Goal: Task Accomplishment & Management: Complete application form

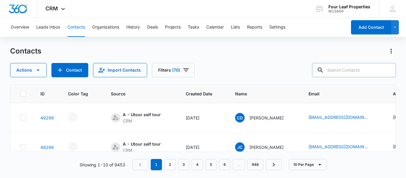
click at [340, 72] on input "text" at bounding box center [354, 70] width 84 height 14
paste input "[EMAIL_ADDRESS][DOMAIN_NAME]"
type input "[EMAIL_ADDRESS][DOMAIN_NAME]"
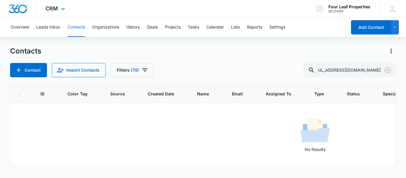
click at [388, 71] on icon "Clear" at bounding box center [387, 70] width 7 height 7
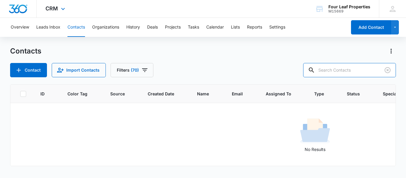
scroll to position [0, 0]
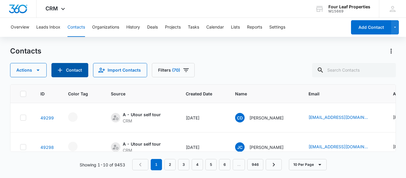
click at [73, 67] on button "Contact" at bounding box center [69, 70] width 37 height 14
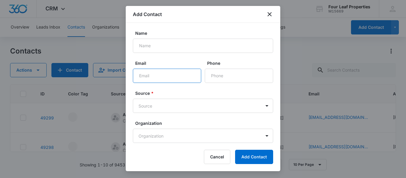
click at [146, 74] on input "Email" at bounding box center [167, 76] width 68 height 14
paste input "[EMAIL_ADDRESS][DOMAIN_NAME]"
type input "[EMAIL_ADDRESS][DOMAIN_NAME]"
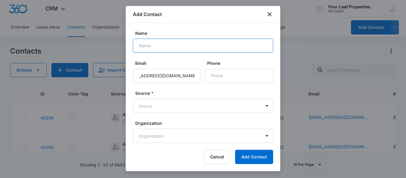
click at [143, 44] on input "Name" at bounding box center [203, 46] width 140 height 14
paste input "[PERSON_NAME]"
type input "[PERSON_NAME]"
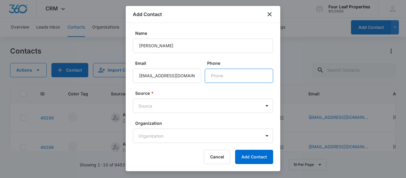
click at [218, 78] on input "Phone" at bounding box center [239, 76] width 68 height 14
paste input "[PHONE_NUMBER]"
type input "[PHONE_NUMBER]"
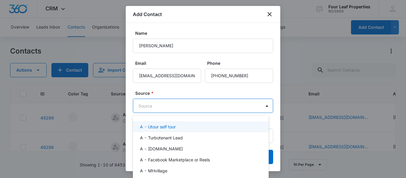
click at [172, 101] on body "CRM Apps Reputation Websites Forms CRM Email Social Shop Payments POS Content A…" at bounding box center [203, 89] width 406 height 178
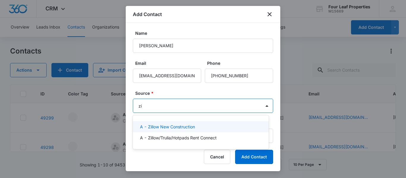
type input "zil"
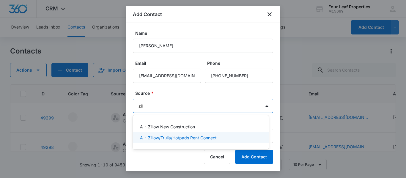
click at [170, 138] on p "A - Zillow/Trulia/Hotpads Rent Connect" at bounding box center [178, 138] width 77 height 6
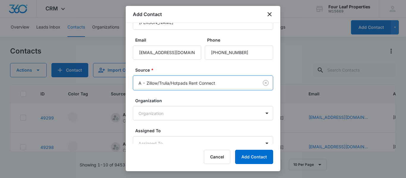
scroll to position [50, 0]
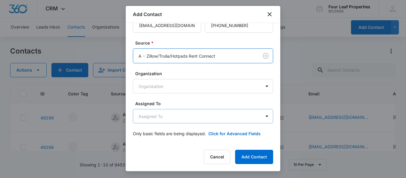
click at [161, 117] on body "CRM Apps Reputation Websites Forms CRM Email Social Shop Payments POS Content A…" at bounding box center [203, 89] width 406 height 178
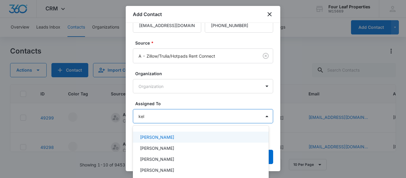
type input "[PERSON_NAME]"
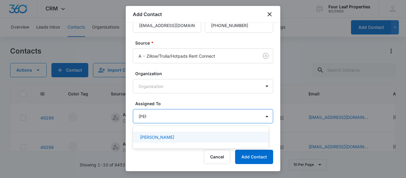
click at [152, 137] on p "[PERSON_NAME]" at bounding box center [157, 137] width 34 height 6
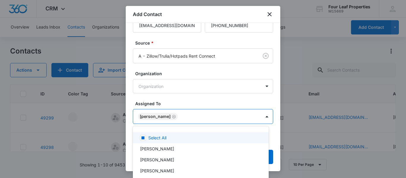
click at [178, 97] on div at bounding box center [203, 89] width 406 height 178
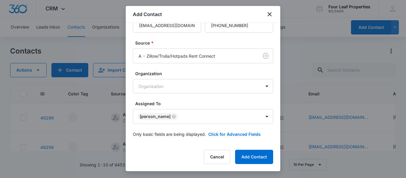
scroll to position [51, 0]
click at [225, 137] on form "Name [PERSON_NAME] Email [EMAIL_ADDRESS][DOMAIN_NAME] Phone Source * A - Zillow…" at bounding box center [203, 61] width 140 height 165
click at [223, 135] on button "Click for Advanced Fields" at bounding box center [235, 134] width 52 height 6
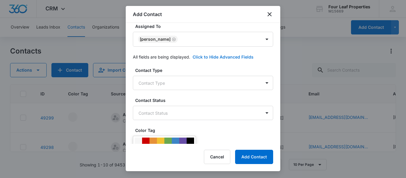
scroll to position [140, 0]
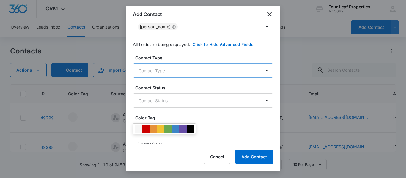
click at [159, 70] on body "CRM Apps Reputation Websites Forms CRM Email Social Shop Payments POS Content A…" at bounding box center [203, 89] width 406 height 178
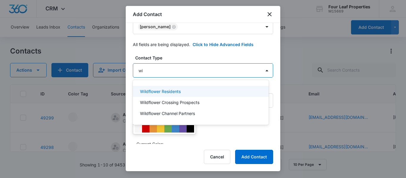
type input "wil"
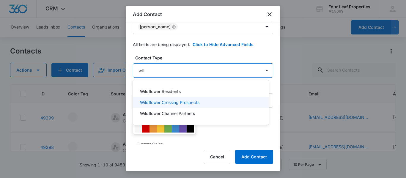
click at [171, 103] on p "Wildflower Crossing Prospects" at bounding box center [170, 102] width 60 height 6
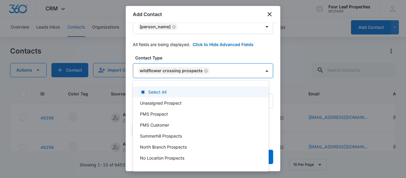
drag, startPoint x: 194, startPoint y: 53, endPoint x: 194, endPoint y: 57, distance: 3.3
click at [194, 53] on div at bounding box center [203, 89] width 406 height 178
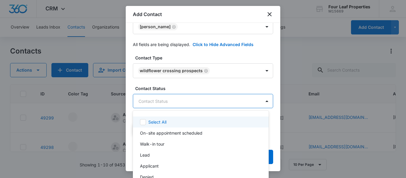
click at [183, 95] on body "CRM Apps Reputation Websites Forms CRM Email Social Shop Payments POS Content A…" at bounding box center [203, 89] width 406 height 178
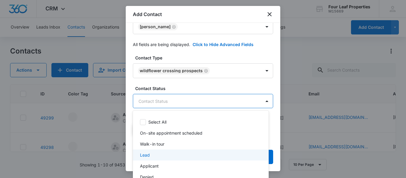
click at [151, 153] on div "Lead" at bounding box center [200, 155] width 121 height 6
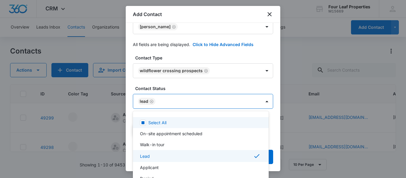
click at [184, 84] on div at bounding box center [203, 89] width 406 height 178
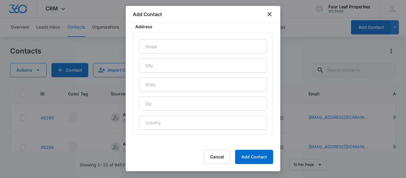
scroll to position [330, 0]
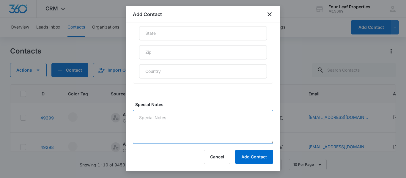
click at [150, 117] on textarea "Special Notes" at bounding box center [203, 127] width 140 height 34
type textarea "s"
click at [173, 117] on textarea "LM and texted" at bounding box center [203, 127] width 140 height 34
type textarea "LM"
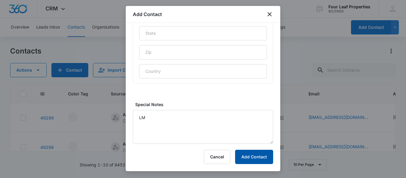
click at [251, 157] on button "Add Contact" at bounding box center [254, 157] width 38 height 14
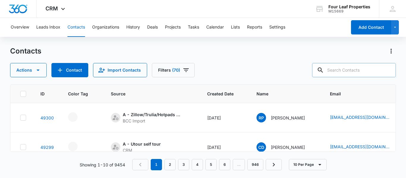
click at [341, 71] on input "text" at bounding box center [354, 70] width 84 height 14
paste input "[EMAIL_ADDRESS][DOMAIN_NAME]"
type input "[EMAIL_ADDRESS][DOMAIN_NAME]"
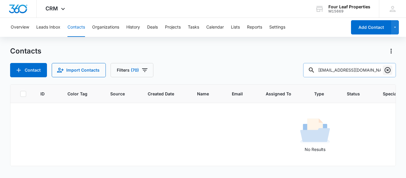
click at [388, 71] on icon "Clear" at bounding box center [388, 70] width 6 height 6
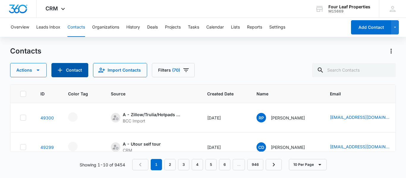
click at [73, 67] on button "Contact" at bounding box center [69, 70] width 37 height 14
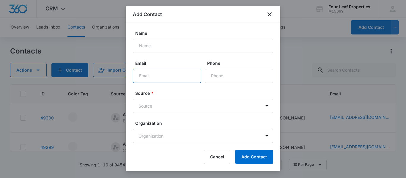
click at [153, 75] on input "Email" at bounding box center [167, 76] width 68 height 14
paste input "[EMAIL_ADDRESS][DOMAIN_NAME]"
type input "[EMAIL_ADDRESS][DOMAIN_NAME]"
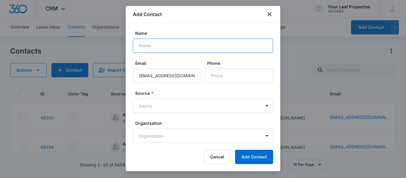
click at [159, 49] on input "Name" at bounding box center [203, 46] width 140 height 14
paste input "[PERSON_NAME]"
type input "[PERSON_NAME]"
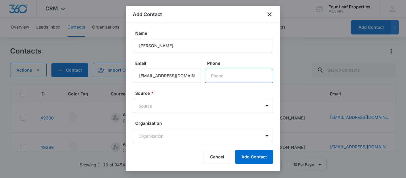
click at [218, 78] on input "Phone" at bounding box center [239, 76] width 68 height 14
paste input "[PHONE_NUMBER]"
type input "[PHONE_NUMBER]"
click at [170, 104] on body "CRM Apps Reputation Websites Forms CRM Email Social Shop Payments POS Content A…" at bounding box center [203, 89] width 406 height 178
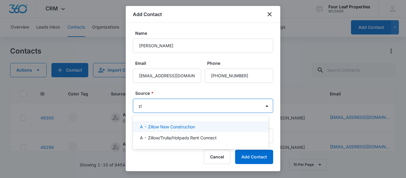
type input "zil"
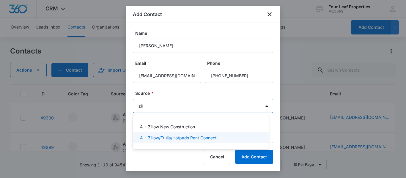
click at [177, 137] on p "A - Zillow/Trulia/Hotpads Rent Connect" at bounding box center [178, 138] width 77 height 6
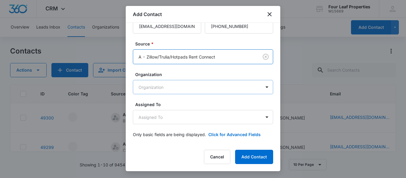
scroll to position [50, 0]
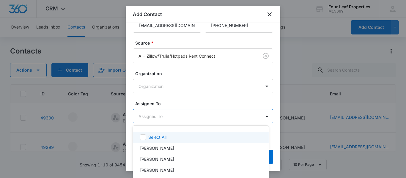
click at [155, 118] on body "CRM Apps Reputation Websites Forms CRM Email Social Shop Payments POS Content A…" at bounding box center [203, 89] width 406 height 178
type input "[PERSON_NAME]"
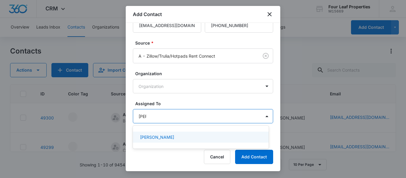
click at [164, 137] on p "[PERSON_NAME]" at bounding box center [157, 137] width 34 height 6
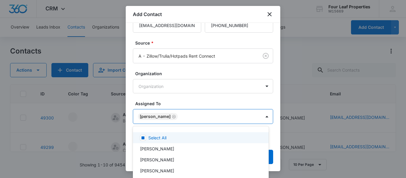
click at [170, 101] on div at bounding box center [203, 89] width 406 height 178
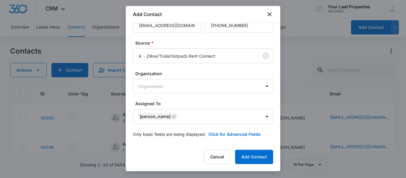
scroll to position [51, 0]
click at [223, 133] on button "Click for Advanced Fields" at bounding box center [235, 134] width 52 height 6
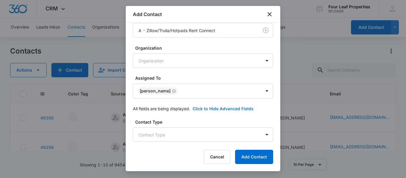
scroll to position [110, 0]
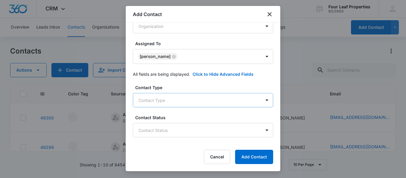
click at [167, 106] on body "CRM Apps Reputation Websites Forms CRM Email Social Shop Payments POS Content A…" at bounding box center [203, 89] width 406 height 178
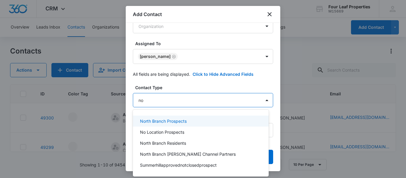
type input "nor"
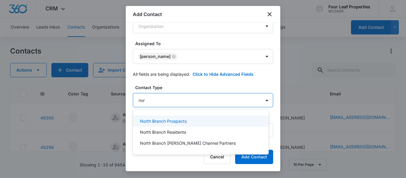
click at [164, 121] on p "North Branch Prospects" at bounding box center [163, 121] width 47 height 6
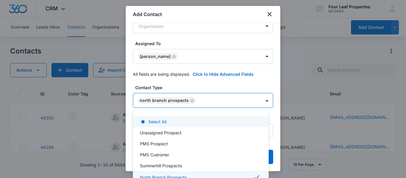
click at [196, 87] on div at bounding box center [203, 89] width 406 height 178
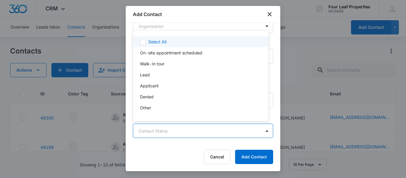
click at [180, 133] on body "CRM Apps Reputation Websites Forms CRM Email Social Shop Payments POS Content A…" at bounding box center [203, 89] width 406 height 178
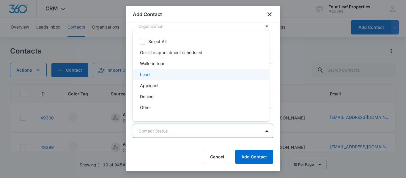
click at [157, 72] on div "Lead" at bounding box center [200, 74] width 121 height 6
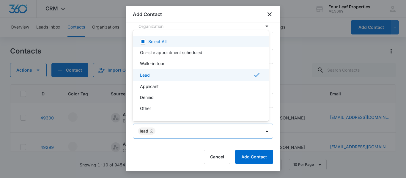
click at [217, 10] on div at bounding box center [203, 89] width 406 height 178
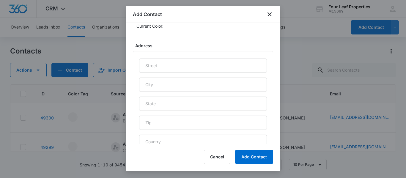
scroll to position [330, 0]
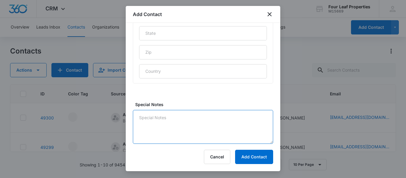
click at [156, 115] on textarea "Special Notes" at bounding box center [203, 127] width 140 height 34
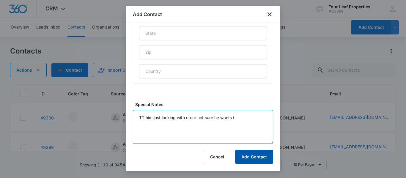
type textarea "TT him just looking with utour not sure he wants t"
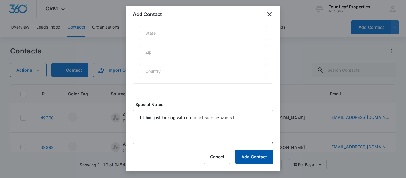
click at [259, 159] on button "Add Contact" at bounding box center [254, 157] width 38 height 14
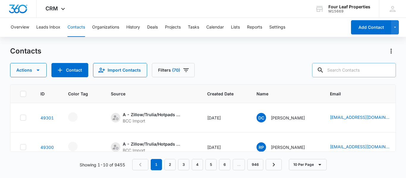
click at [348, 72] on input "text" at bounding box center [354, 70] width 84 height 14
paste input "[EMAIL_ADDRESS][DOMAIN_NAME]"
type input "[EMAIL_ADDRESS][DOMAIN_NAME]"
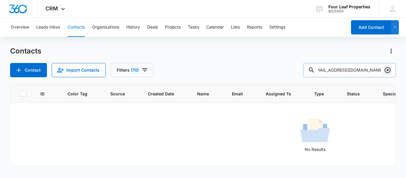
click at [386, 68] on icon "Clear" at bounding box center [388, 70] width 6 height 6
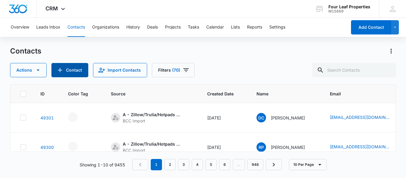
click at [68, 70] on button "Contact" at bounding box center [69, 70] width 37 height 14
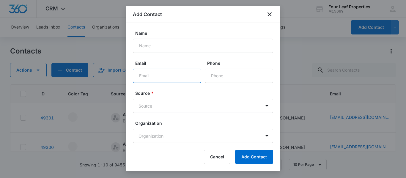
click at [147, 77] on input "Email" at bounding box center [167, 76] width 68 height 14
paste input "[EMAIL_ADDRESS][DOMAIN_NAME]"
type input "[EMAIL_ADDRESS][DOMAIN_NAME]"
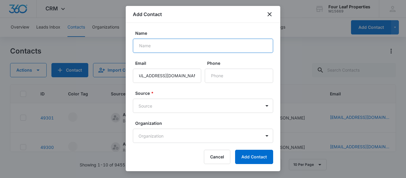
click at [143, 44] on input "Name" at bounding box center [203, 46] width 140 height 14
paste input "[PERSON_NAME]"
type input "[PERSON_NAME]"
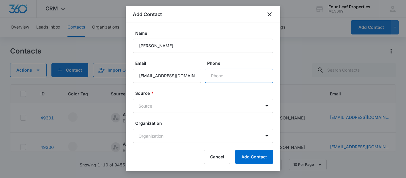
click at [217, 77] on input "Phone" at bounding box center [239, 76] width 68 height 14
paste input "[PHONE_NUMBER]"
type input "[PHONE_NUMBER]"
click at [170, 104] on body "CRM Apps Reputation Websites Forms CRM Email Social Shop Payments POS Content A…" at bounding box center [203, 89] width 406 height 178
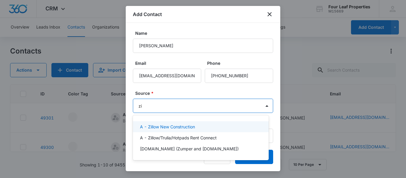
type input "zil"
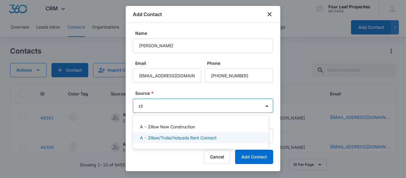
click at [164, 137] on p "A - Zillow/Trulia/Hotpads Rent Connect" at bounding box center [178, 138] width 77 height 6
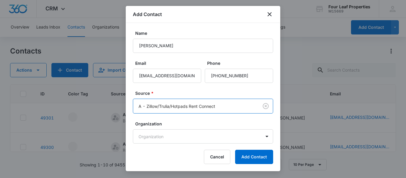
click at [195, 92] on label "Source *" at bounding box center [205, 93] width 140 height 6
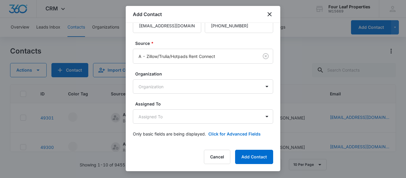
scroll to position [50, 0]
click at [170, 114] on body "CRM Apps Reputation Websites Forms CRM Email Social Shop Payments POS Content A…" at bounding box center [203, 89] width 406 height 178
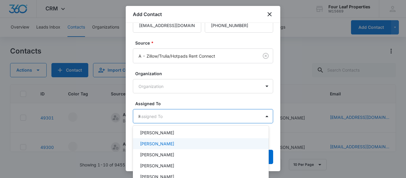
scroll to position [0, 0]
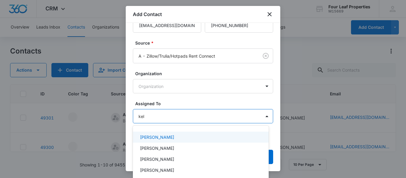
type input "[PERSON_NAME]"
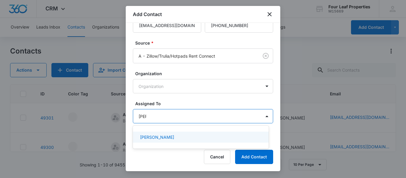
click at [160, 136] on p "[PERSON_NAME]" at bounding box center [157, 137] width 34 height 6
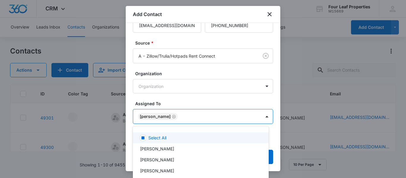
click at [172, 98] on div at bounding box center [203, 89] width 406 height 178
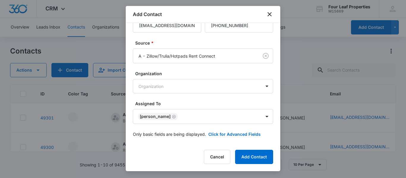
scroll to position [51, 0]
click at [229, 135] on button "Click for Advanced Fields" at bounding box center [235, 134] width 52 height 6
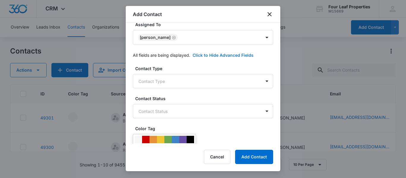
scroll to position [140, 0]
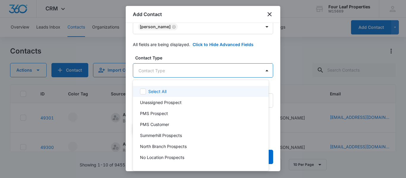
click at [152, 71] on body "CRM Apps Reputation Websites Forms CRM Email Social Shop Payments POS Content A…" at bounding box center [203, 89] width 406 height 178
type input "nor"
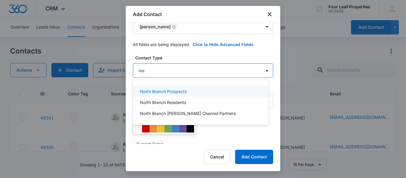
click at [168, 89] on p "North Branch Prospects" at bounding box center [163, 91] width 47 height 6
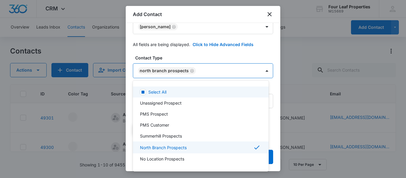
click at [184, 55] on div at bounding box center [203, 89] width 406 height 178
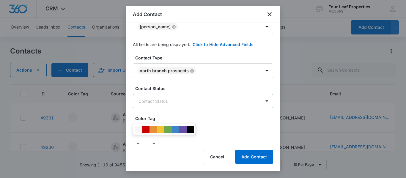
click at [168, 105] on body "CRM Apps Reputation Websites Forms CRM Email Social Shop Payments POS Content A…" at bounding box center [203, 89] width 406 height 178
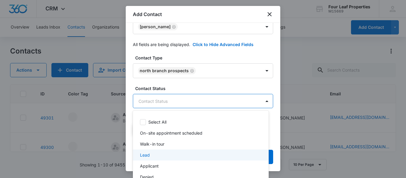
click at [151, 157] on div "Lead" at bounding box center [200, 155] width 121 height 6
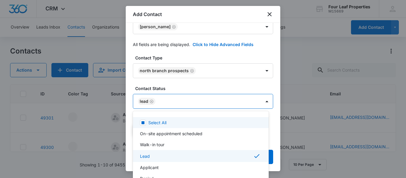
click at [178, 85] on div at bounding box center [203, 89] width 406 height 178
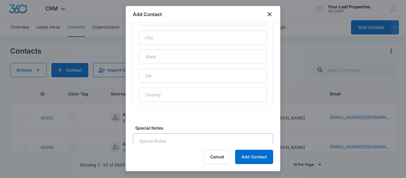
scroll to position [330, 0]
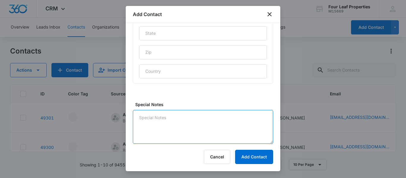
drag, startPoint x: 162, startPoint y: 137, endPoint x: 159, endPoint y: 130, distance: 8.3
click at [162, 135] on textarea "Special Notes" at bounding box center [203, 127] width 140 height 34
type textarea "looking for rental only"
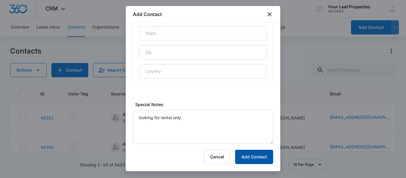
click at [261, 159] on button "Add Contact" at bounding box center [254, 157] width 38 height 14
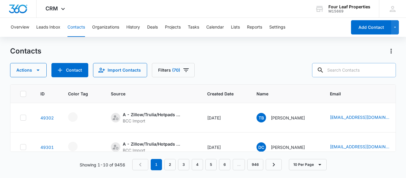
click at [339, 69] on input "text" at bounding box center [354, 70] width 84 height 14
paste input "[EMAIL_ADDRESS][DOMAIN_NAME]"
type input "[EMAIL_ADDRESS][DOMAIN_NAME]"
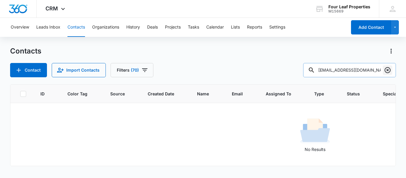
click at [386, 71] on icon "Clear" at bounding box center [387, 70] width 7 height 7
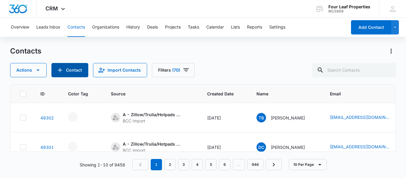
click at [70, 67] on button "Contact" at bounding box center [69, 70] width 37 height 14
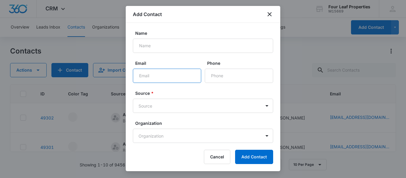
click at [140, 72] on input "Email" at bounding box center [167, 76] width 68 height 14
paste input "[EMAIL_ADDRESS][DOMAIN_NAME]"
type input "[EMAIL_ADDRESS][DOMAIN_NAME]"
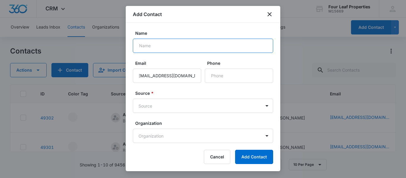
click at [153, 45] on input "Name" at bounding box center [203, 46] width 140 height 14
paste input "[PERSON_NAME]"
click at [154, 46] on input "[PERSON_NAME]" at bounding box center [203, 46] width 140 height 14
type input "[PERSON_NAME]"
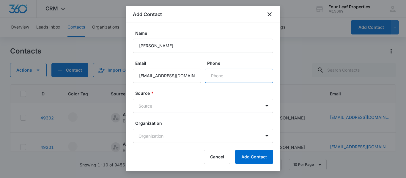
click at [221, 75] on input "Phone" at bounding box center [239, 76] width 68 height 14
paste input "[PHONE_NUMBER]"
type input "[PHONE_NUMBER]"
click at [166, 108] on body "CRM Apps Reputation Websites Forms CRM Email Social Shop Payments POS Content A…" at bounding box center [203, 89] width 406 height 178
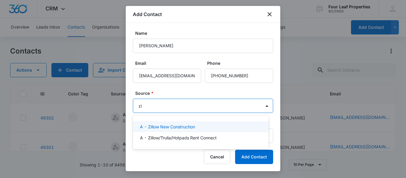
type input "zil"
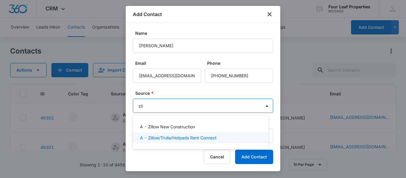
drag, startPoint x: 179, startPoint y: 136, endPoint x: 185, endPoint y: 118, distance: 19.3
click at [178, 135] on p "A - Zillow/Trulia/Hotpads Rent Connect" at bounding box center [178, 138] width 77 height 6
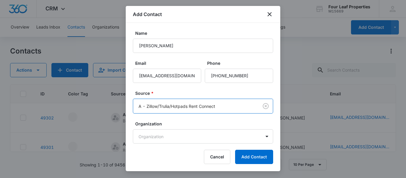
click at [181, 91] on label "Source *" at bounding box center [205, 93] width 140 height 6
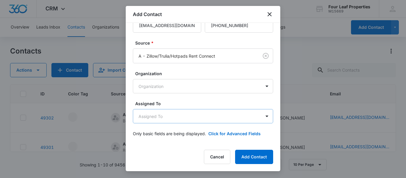
click at [164, 117] on body "CRM Apps Reputation Websites Forms CRM Email Social Shop Payments POS Content A…" at bounding box center [203, 89] width 406 height 178
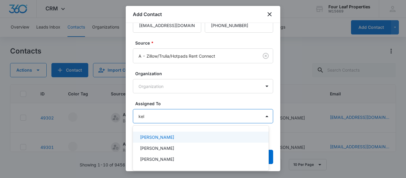
type input "[PERSON_NAME]"
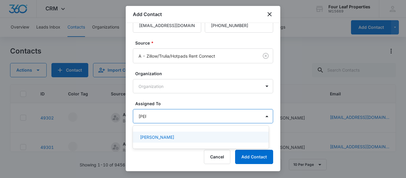
click at [164, 139] on p "[PERSON_NAME]" at bounding box center [157, 137] width 34 height 6
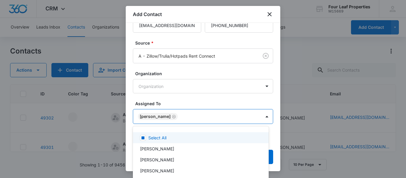
click at [183, 101] on div at bounding box center [203, 89] width 406 height 178
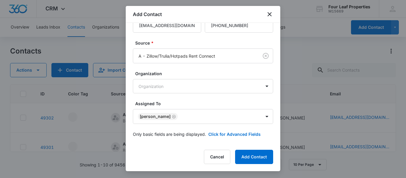
scroll to position [51, 0]
click at [223, 134] on button "Click for Advanced Fields" at bounding box center [235, 134] width 52 height 6
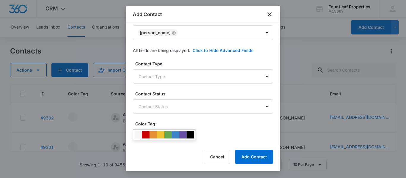
scroll to position [140, 0]
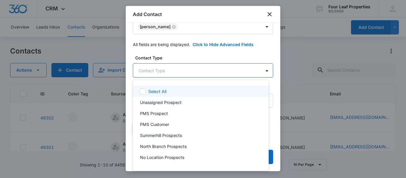
click at [175, 71] on body "CRM Apps Reputation Websites Forms CRM Email Social Shop Payments POS Content A…" at bounding box center [203, 89] width 406 height 178
type input "wil"
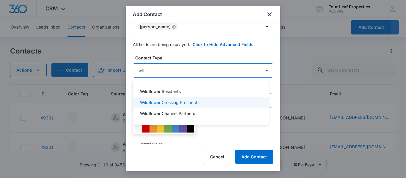
click at [177, 103] on p "Wildflower Crossing Prospects" at bounding box center [170, 102] width 60 height 6
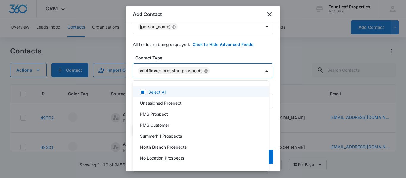
drag, startPoint x: 174, startPoint y: 56, endPoint x: 176, endPoint y: 60, distance: 4.3
click at [174, 56] on div at bounding box center [203, 89] width 406 height 178
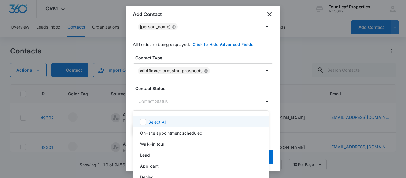
click at [175, 101] on body "CRM Apps Reputation Websites Forms CRM Email Social Shop Payments POS Content A…" at bounding box center [203, 89] width 406 height 178
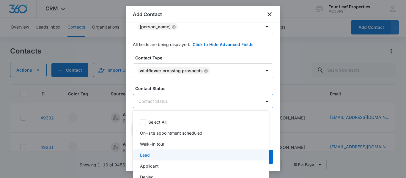
click at [151, 157] on div "Lead" at bounding box center [200, 155] width 121 height 6
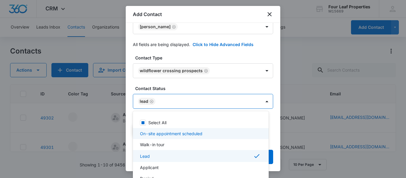
click at [181, 57] on div at bounding box center [203, 89] width 406 height 178
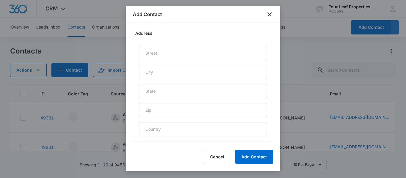
scroll to position [330, 0]
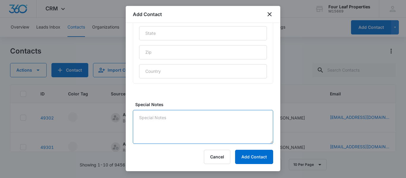
click at [154, 120] on textarea "Special Notes" at bounding box center [203, 127] width 140 height 34
type textarea "LM"
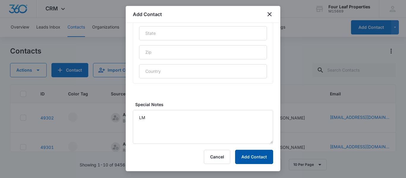
click at [257, 159] on button "Add Contact" at bounding box center [254, 157] width 38 height 14
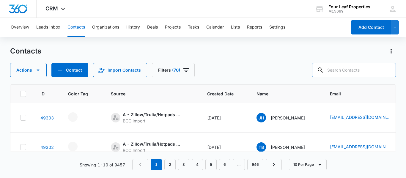
click at [339, 70] on input "text" at bounding box center [354, 70] width 84 height 14
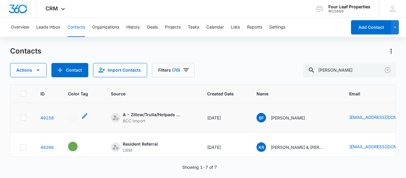
click at [73, 115] on div "- - Select to Edit Field" at bounding box center [73, 117] width 10 height 10
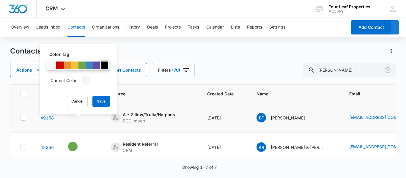
click at [105, 64] on div at bounding box center [104, 65] width 7 height 7
click at [103, 100] on button "Save" at bounding box center [102, 101] width 18 height 11
click at [141, 126] on td "A - Zillow/Trulia/Hotpads Rent Connect BCC Import" at bounding box center [152, 117] width 96 height 29
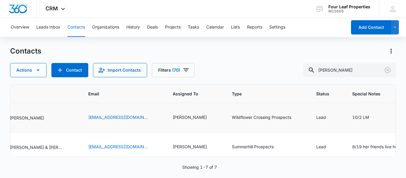
scroll to position [0, 274]
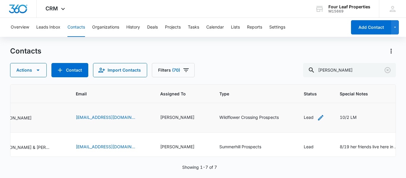
click at [319, 115] on icon "Status - Lead - Select to Edit Field" at bounding box center [320, 117] width 7 height 7
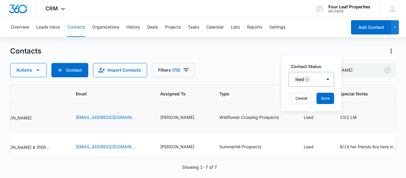
click at [307, 79] on icon "Remove Lead" at bounding box center [308, 79] width 4 height 4
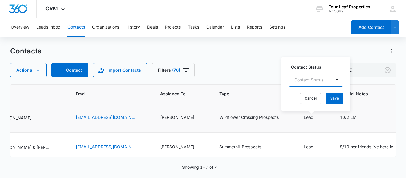
click at [303, 80] on div at bounding box center [309, 79] width 29 height 7
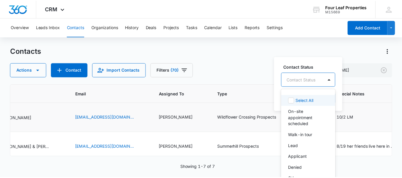
scroll to position [4, 0]
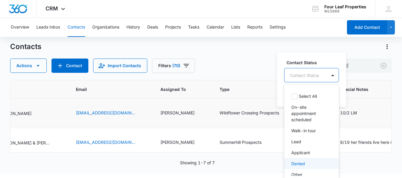
click at [298, 165] on p "Denied" at bounding box center [298, 164] width 14 height 6
click at [220, 45] on div "Overview Leads Inbox Contacts Organizations History Deals Projects Tasks Calend…" at bounding box center [201, 93] width 402 height 160
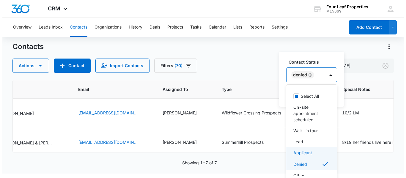
scroll to position [0, 0]
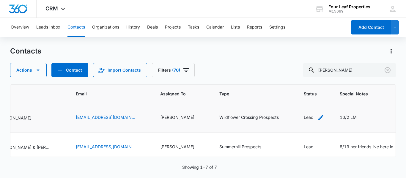
click at [318, 118] on icon "Status - Lead - Select to Edit Field" at bounding box center [320, 117] width 7 height 7
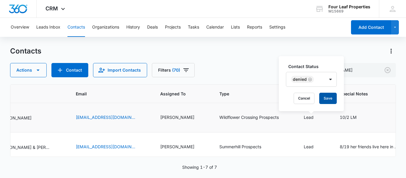
click at [327, 96] on button "Save" at bounding box center [329, 98] width 18 height 11
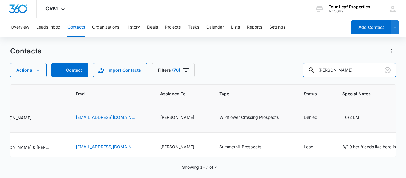
drag, startPoint x: 348, startPoint y: 72, endPoint x: 218, endPoint y: 51, distance: 132.4
click at [217, 51] on div "Contacts Actions Contact Import Contacts Filters (70) [PERSON_NAME]" at bounding box center [203, 61] width 386 height 31
type input "[PERSON_NAME]"
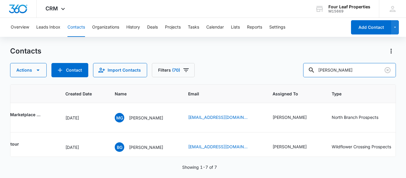
scroll to position [0, 143]
drag, startPoint x: 344, startPoint y: 69, endPoint x: 262, endPoint y: 62, distance: 81.8
click at [262, 62] on div "Contacts Actions Contact Import Contacts Filters (70) [PERSON_NAME]" at bounding box center [203, 61] width 386 height 31
paste input "[EMAIL_ADDRESS][DOMAIN_NAME]"
type input "[EMAIL_ADDRESS][DOMAIN_NAME]"
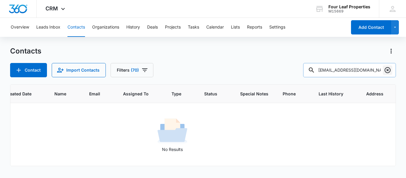
drag, startPoint x: 387, startPoint y: 70, endPoint x: 116, endPoint y: 71, distance: 271.1
click at [387, 70] on icon "Clear" at bounding box center [387, 70] width 7 height 7
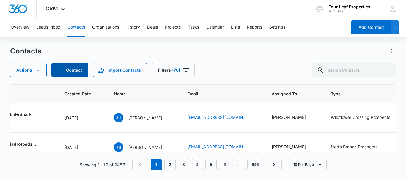
click at [66, 67] on button "Contact" at bounding box center [69, 70] width 37 height 14
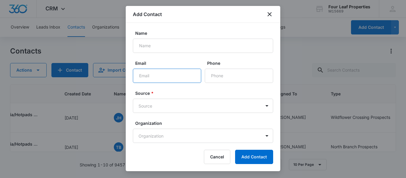
click at [142, 75] on input "Email" at bounding box center [167, 76] width 68 height 14
paste input "[EMAIL_ADDRESS][DOMAIN_NAME]"
type input "[EMAIL_ADDRESS][DOMAIN_NAME]"
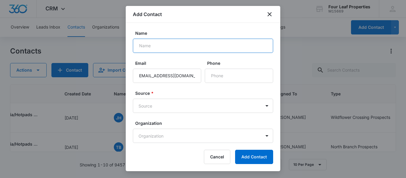
drag, startPoint x: 146, startPoint y: 45, endPoint x: 147, endPoint y: 50, distance: 5.6
click at [146, 45] on input "Name" at bounding box center [203, 46] width 140 height 14
paste input "[PERSON_NAME]"
type input "[PERSON_NAME]"
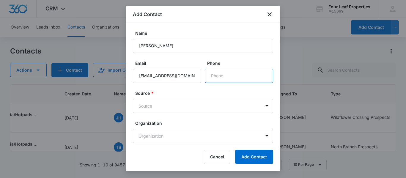
click at [229, 79] on input "Phone" at bounding box center [239, 76] width 68 height 14
drag, startPoint x: 212, startPoint y: 77, endPoint x: 210, endPoint y: 74, distance: 3.2
paste input "[PHONE_NUMBER]"
type input "[PHONE_NUMBER]"
click at [177, 106] on body "CRM Apps Reputation Websites Forms CRM Email Social Shop Payments POS Content A…" at bounding box center [203, 89] width 406 height 178
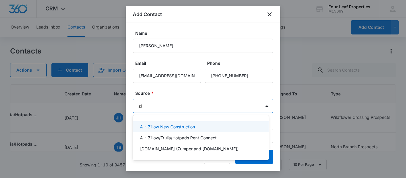
type input "zil"
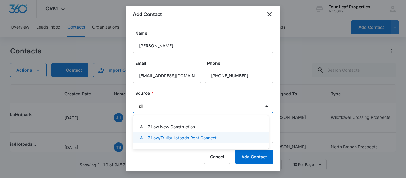
click at [173, 136] on p "A - Zillow/Trulia/Hotpads Rent Connect" at bounding box center [178, 138] width 77 height 6
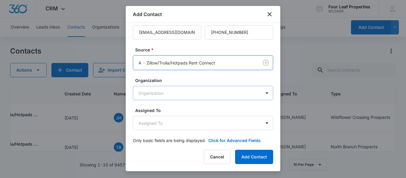
scroll to position [50, 0]
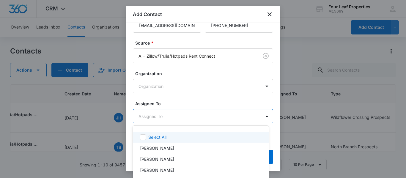
click at [171, 115] on body "CRM Apps Reputation Websites Forms CRM Email Social Shop Payments POS Content A…" at bounding box center [203, 89] width 406 height 178
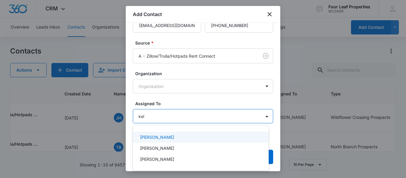
type input "[PERSON_NAME]"
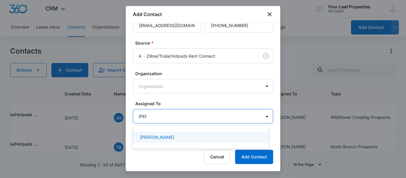
click at [157, 139] on p "[PERSON_NAME]" at bounding box center [157, 137] width 34 height 6
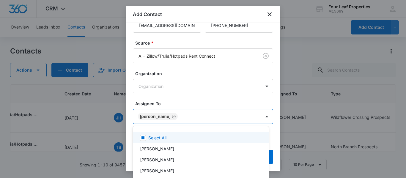
click at [176, 101] on div at bounding box center [203, 89] width 406 height 178
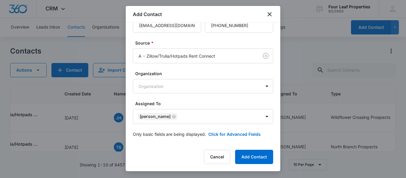
scroll to position [51, 0]
click at [231, 134] on button "Click for Advanced Fields" at bounding box center [235, 134] width 52 height 6
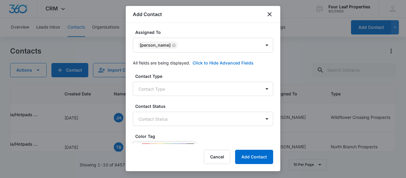
scroll to position [140, 0]
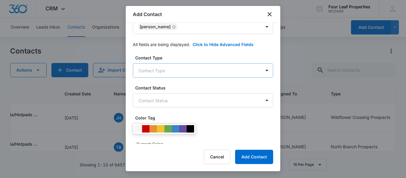
click at [169, 73] on body "CRM Apps Reputation Websites Forms CRM Email Social Shop Payments POS Content A…" at bounding box center [203, 89] width 406 height 178
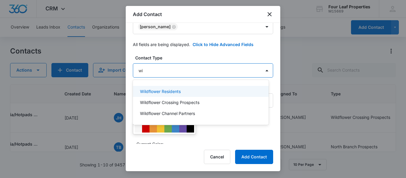
type input "wil"
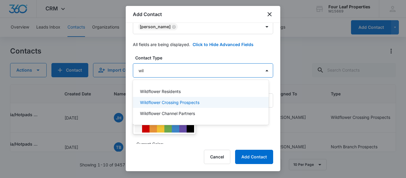
click at [168, 101] on p "Wildflower Crossing Prospects" at bounding box center [170, 102] width 60 height 6
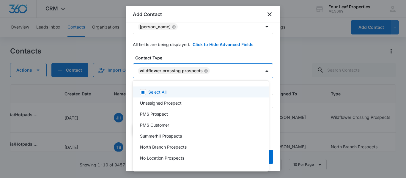
click at [196, 55] on div at bounding box center [203, 89] width 406 height 178
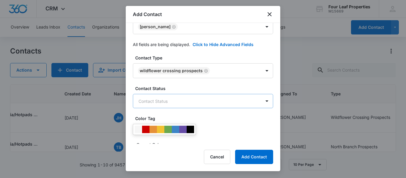
click at [177, 98] on body "CRM Apps Reputation Websites Forms CRM Email Social Shop Payments POS Content A…" at bounding box center [203, 89] width 406 height 178
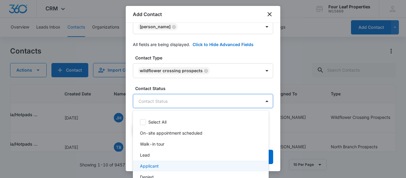
drag, startPoint x: 155, startPoint y: 167, endPoint x: 157, endPoint y: 121, distance: 46.1
click at [155, 167] on p "Applicant" at bounding box center [149, 166] width 19 height 6
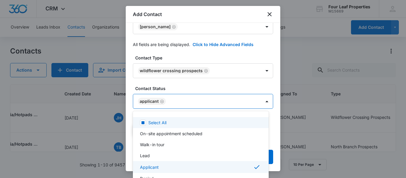
click at [176, 85] on div at bounding box center [203, 89] width 406 height 178
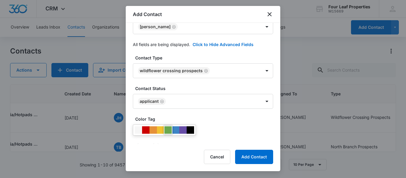
click at [168, 129] on div at bounding box center [168, 129] width 7 height 7
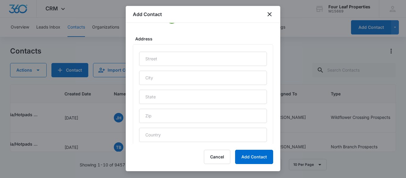
scroll to position [330, 0]
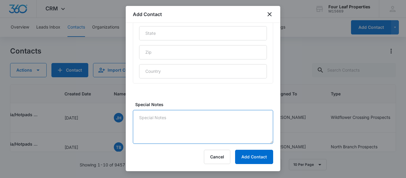
click at [161, 126] on textarea "Special Notes" at bounding box center [203, 127] width 140 height 34
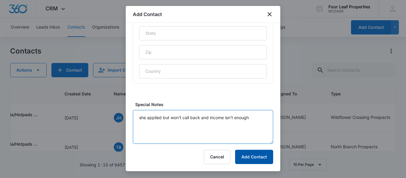
type textarea "she applied but won't call back and income isn't enough"
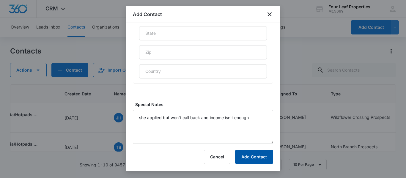
click at [254, 157] on button "Add Contact" at bounding box center [254, 157] width 38 height 14
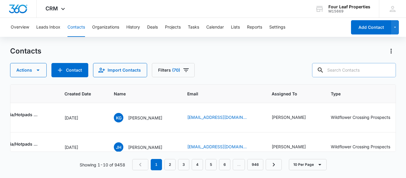
click at [337, 70] on input "text" at bounding box center [354, 70] width 84 height 14
paste input "[EMAIL_ADDRESS][DOMAIN_NAME]"
type input "[EMAIL_ADDRESS][DOMAIN_NAME]"
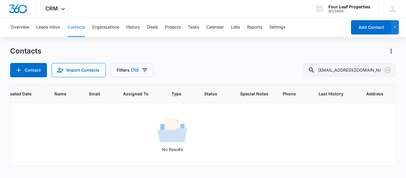
drag, startPoint x: 388, startPoint y: 71, endPoint x: 157, endPoint y: 62, distance: 231.3
click at [387, 70] on icon "Clear" at bounding box center [387, 70] width 7 height 7
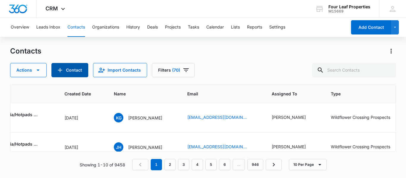
click at [70, 68] on button "Contact" at bounding box center [69, 70] width 37 height 14
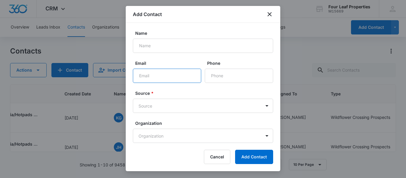
click at [138, 75] on input "Email" at bounding box center [167, 76] width 68 height 14
paste input "[EMAIL_ADDRESS][DOMAIN_NAME]"
type input "[EMAIL_ADDRESS][DOMAIN_NAME]"
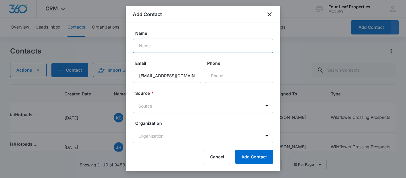
drag, startPoint x: 151, startPoint y: 43, endPoint x: 159, endPoint y: 51, distance: 11.4
click at [151, 43] on input "Name" at bounding box center [203, 46] width 140 height 14
paste input "[PERSON_NAME]"
type input "[PERSON_NAME]"
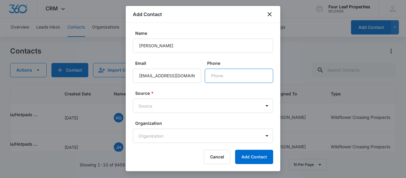
drag, startPoint x: 210, startPoint y: 74, endPoint x: 212, endPoint y: 75, distance: 3.1
click at [210, 74] on input "Phone" at bounding box center [239, 76] width 68 height 14
paste input "[PHONE_NUMBER]"
type input "[PHONE_NUMBER]"
click at [162, 105] on body "CRM Apps Reputation Websites Forms CRM Email Social Shop Payments POS Content A…" at bounding box center [203, 89] width 406 height 178
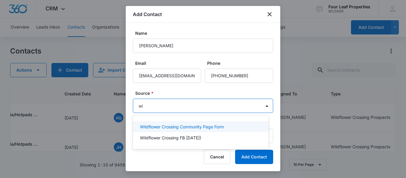
type input "w"
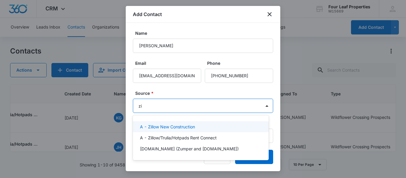
type input "zil"
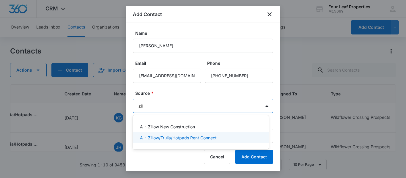
click at [187, 137] on p "A - Zillow/Trulia/Hotpads Rent Connect" at bounding box center [178, 138] width 77 height 6
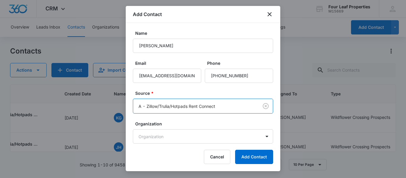
scroll to position [50, 0]
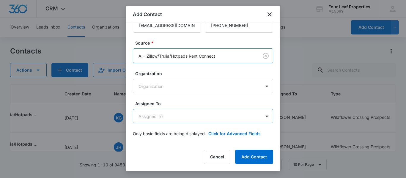
click at [154, 113] on body "CRM Apps Reputation Websites Forms CRM Email Social Shop Payments POS Content A…" at bounding box center [203, 89] width 406 height 178
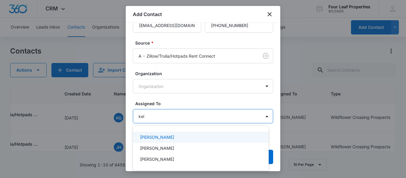
type input "[PERSON_NAME]"
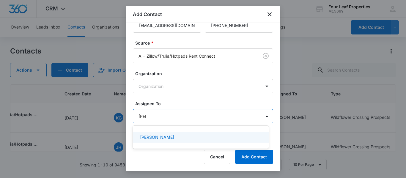
click at [152, 137] on p "[PERSON_NAME]" at bounding box center [157, 137] width 34 height 6
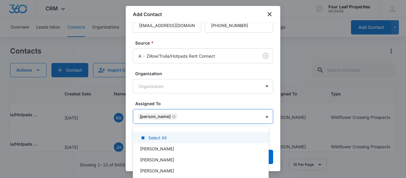
click at [180, 98] on div at bounding box center [203, 89] width 406 height 178
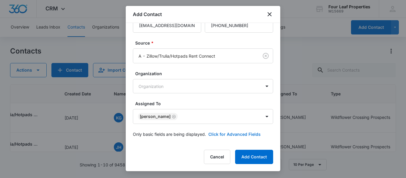
click at [234, 134] on button "Click for Advanced Fields" at bounding box center [235, 134] width 52 height 6
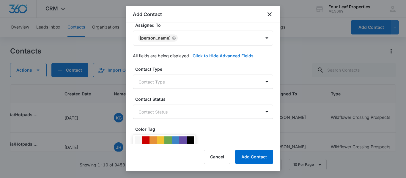
scroll to position [140, 0]
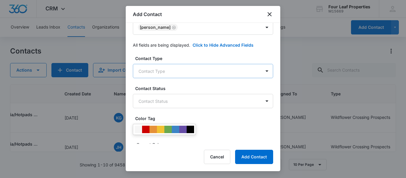
click at [161, 71] on body "CRM Apps Reputation Websites Forms CRM Email Social Shop Payments POS Content A…" at bounding box center [203, 89] width 406 height 178
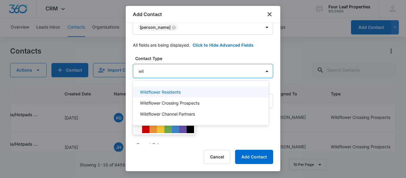
type input "wild"
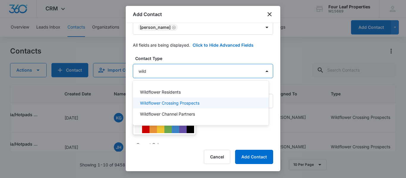
click at [162, 101] on p "Wildflower Crossing Prospects" at bounding box center [170, 103] width 60 height 6
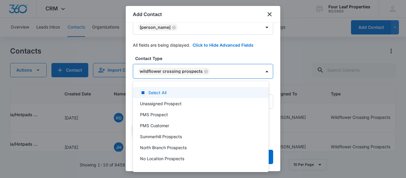
click at [199, 54] on div at bounding box center [203, 89] width 406 height 178
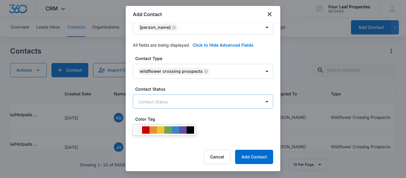
click at [173, 103] on body "CRM Apps Reputation Websites Forms CRM Email Social Shop Payments POS Content A…" at bounding box center [203, 89] width 406 height 178
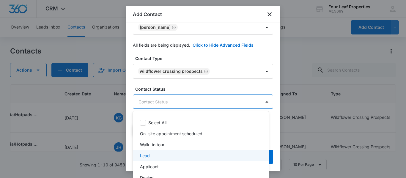
click at [152, 158] on div "Lead" at bounding box center [200, 156] width 121 height 6
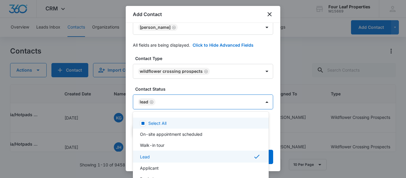
click at [187, 83] on div at bounding box center [203, 89] width 406 height 178
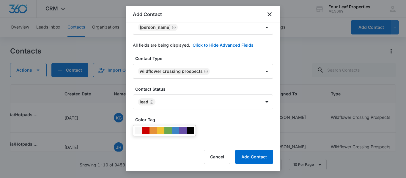
scroll to position [330, 0]
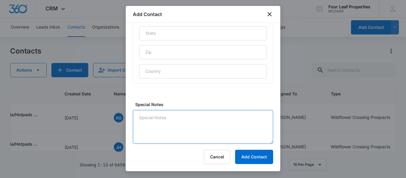
click at [150, 123] on textarea "Special Notes" at bounding box center [203, 127] width 140 height 34
type textarea "LM"
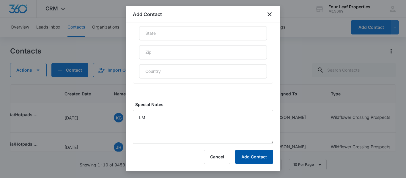
click at [264, 157] on button "Add Contact" at bounding box center [254, 157] width 38 height 14
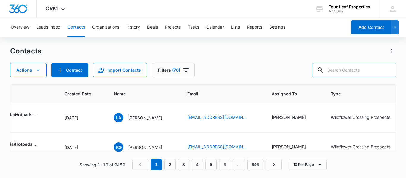
click at [340, 68] on input "text" at bounding box center [354, 70] width 84 height 14
paste input "[EMAIL_ADDRESS][DOMAIN_NAME]"
type input "[EMAIL_ADDRESS][DOMAIN_NAME]"
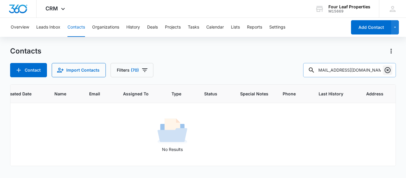
drag, startPoint x: 388, startPoint y: 69, endPoint x: 131, endPoint y: 100, distance: 258.9
click at [387, 69] on icon "Clear" at bounding box center [387, 70] width 7 height 7
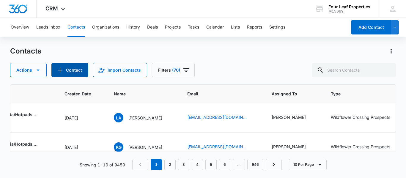
click at [68, 69] on button "Contact" at bounding box center [69, 70] width 37 height 14
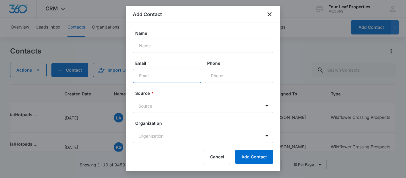
click at [142, 73] on input "Email" at bounding box center [167, 76] width 68 height 14
paste input "[EMAIL_ADDRESS][DOMAIN_NAME]"
type input "[EMAIL_ADDRESS][DOMAIN_NAME]"
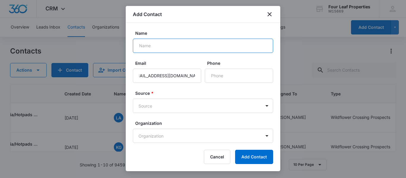
click at [150, 47] on input "Name" at bounding box center [203, 46] width 140 height 14
paste input "[PERSON_NAME]"
type input "[PERSON_NAME]"
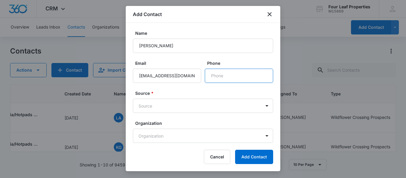
click at [231, 76] on input "Phone" at bounding box center [239, 76] width 68 height 14
paste input "[PHONE_NUMBER]"
type input "[PHONE_NUMBER]"
click at [176, 109] on body "CRM Apps Reputation Websites Forms CRM Email Social Shop Payments POS Content A…" at bounding box center [203, 89] width 406 height 178
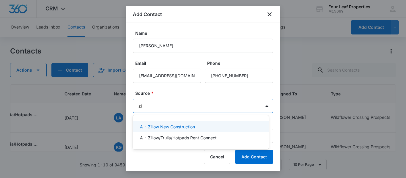
type input "zil"
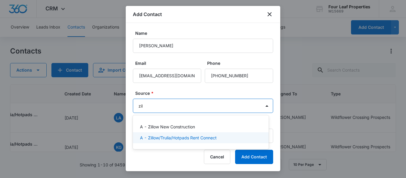
click at [172, 137] on p "A - Zillow/Trulia/Hotpads Rent Connect" at bounding box center [178, 138] width 77 height 6
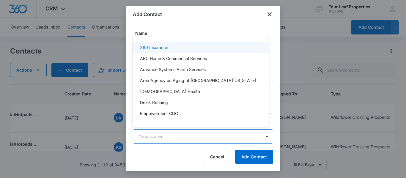
click at [193, 132] on body "CRM Apps Reputation Websites Forms CRM Email Social Shop Payments POS Content A…" at bounding box center [203, 89] width 406 height 178
click at [217, 14] on div at bounding box center [203, 89] width 406 height 178
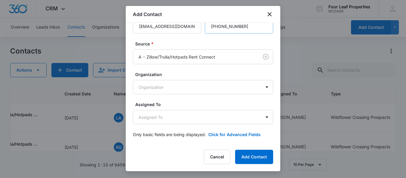
scroll to position [50, 0]
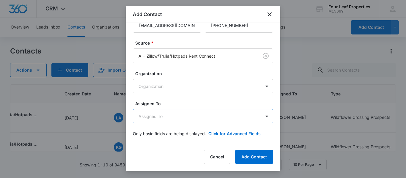
click at [178, 118] on body "CRM Apps Reputation Websites Forms CRM Email Social Shop Payments POS Content A…" at bounding box center [203, 89] width 406 height 178
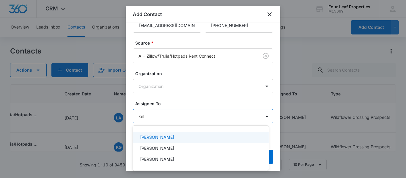
type input "[PERSON_NAME]"
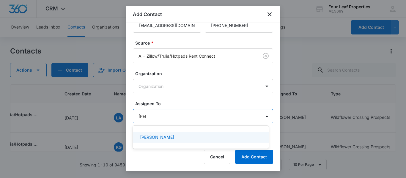
click at [157, 139] on p "[PERSON_NAME]" at bounding box center [157, 137] width 34 height 6
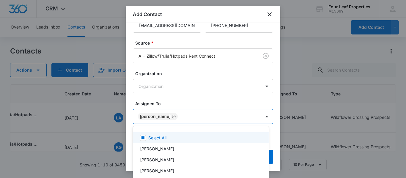
click at [173, 100] on div at bounding box center [203, 89] width 406 height 178
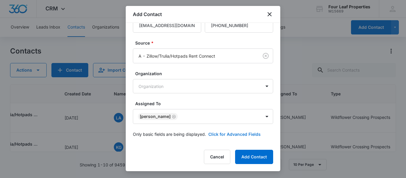
click at [216, 133] on button "Click for Advanced Fields" at bounding box center [235, 134] width 52 height 6
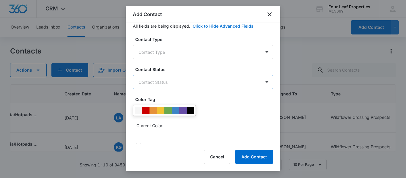
scroll to position [169, 0]
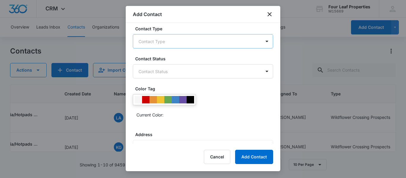
click at [154, 44] on body "CRM Apps Reputation Websites Forms CRM Email Social Shop Payments POS Content A…" at bounding box center [203, 89] width 406 height 178
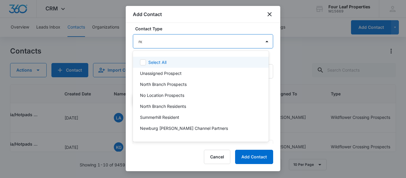
type input "nor"
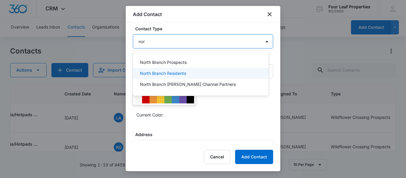
click at [166, 72] on p "North Branch Residents" at bounding box center [163, 73] width 46 height 6
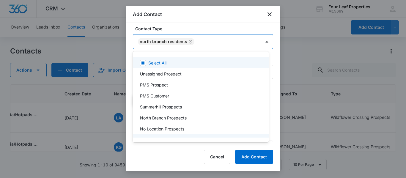
click at [187, 40] on div at bounding box center [203, 89] width 406 height 178
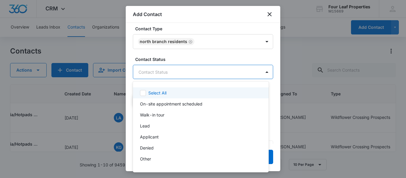
click at [146, 71] on body "CRM Apps Reputation Websites Forms CRM Email Social Shop Payments POS Content A…" at bounding box center [203, 89] width 406 height 178
drag, startPoint x: 190, startPoint y: 41, endPoint x: 183, endPoint y: 41, distance: 7.2
click at [190, 41] on div at bounding box center [203, 89] width 406 height 178
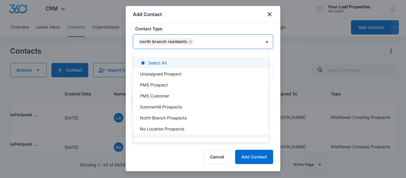
drag, startPoint x: 179, startPoint y: 41, endPoint x: 185, endPoint y: 40, distance: 5.5
click at [179, 41] on body "CRM Apps Reputation Websites Forms CRM Email Social Shop Payments POS Content A…" at bounding box center [203, 89] width 406 height 178
click at [189, 41] on div at bounding box center [203, 89] width 406 height 178
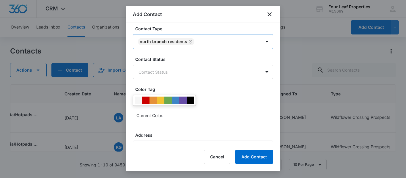
click at [189, 42] on icon "Remove North Branch Residents" at bounding box center [191, 42] width 4 height 4
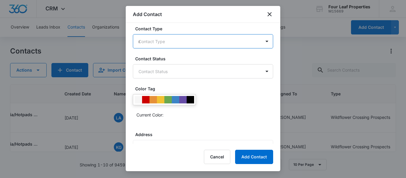
type input "nor"
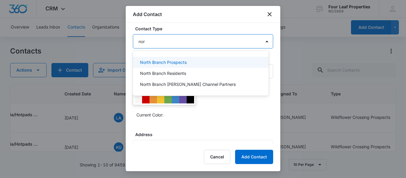
click at [176, 64] on p "North Branch Prospects" at bounding box center [163, 62] width 47 height 6
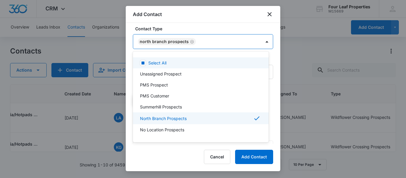
click at [209, 19] on div at bounding box center [203, 89] width 406 height 178
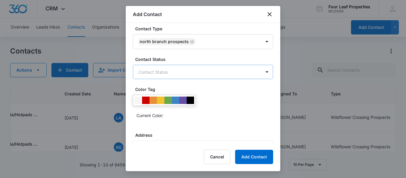
click at [172, 73] on body "CRM Apps Reputation Websites Forms CRM Email Social Shop Payments POS Content A…" at bounding box center [203, 89] width 406 height 178
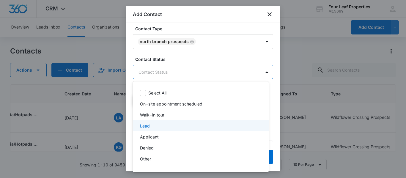
click at [151, 125] on div "Lead" at bounding box center [200, 126] width 121 height 6
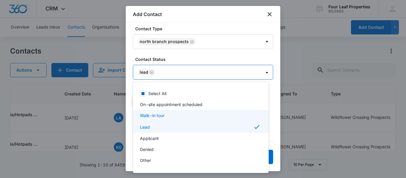
scroll to position [10, 0]
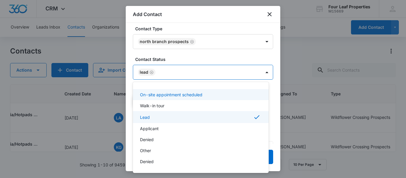
drag, startPoint x: 192, startPoint y: 52, endPoint x: 188, endPoint y: 79, distance: 27.7
click at [191, 52] on div at bounding box center [203, 89] width 406 height 178
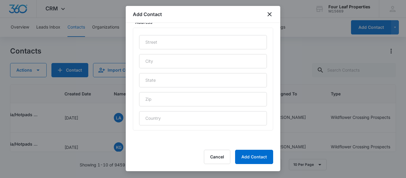
scroll to position [330, 0]
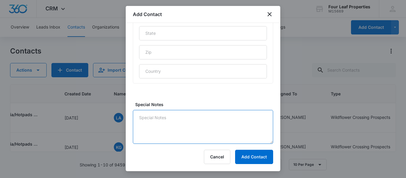
click at [154, 116] on textarea "Special Notes" at bounding box center [203, 127] width 140 height 34
type textarea "LM"
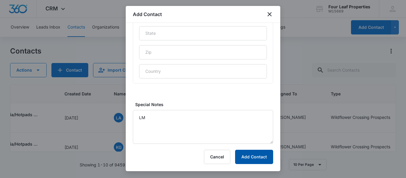
drag, startPoint x: 257, startPoint y: 156, endPoint x: 252, endPoint y: 175, distance: 19.6
click at [256, 156] on button "Add Contact" at bounding box center [254, 157] width 38 height 14
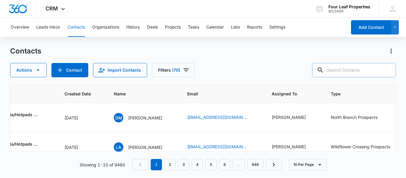
click at [341, 70] on input "text" at bounding box center [354, 70] width 84 height 14
paste input "[PERSON_NAME]"
type input "[PERSON_NAME]"
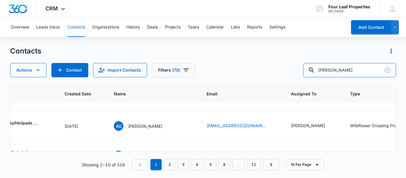
scroll to position [208, 143]
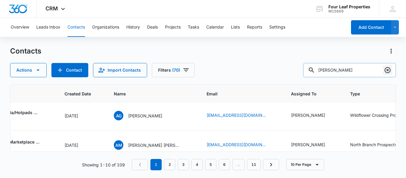
click at [389, 71] on icon "Clear" at bounding box center [388, 70] width 6 height 6
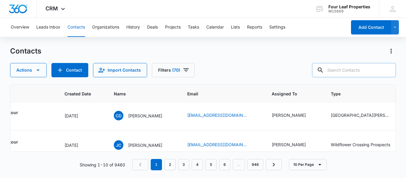
paste input "810.882.7860"
type input "810.882.7860"
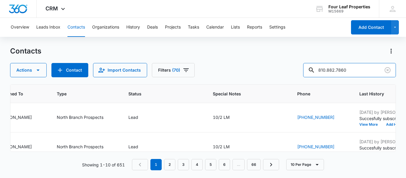
scroll to position [119, 437]
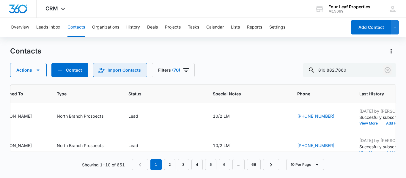
drag, startPoint x: 389, startPoint y: 69, endPoint x: 146, endPoint y: 65, distance: 243.1
click at [387, 69] on icon "Clear" at bounding box center [388, 70] width 6 height 6
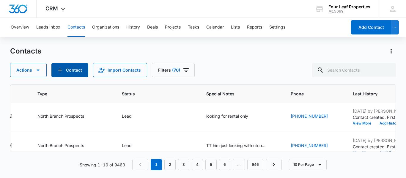
click at [74, 68] on button "Contact" at bounding box center [69, 70] width 37 height 14
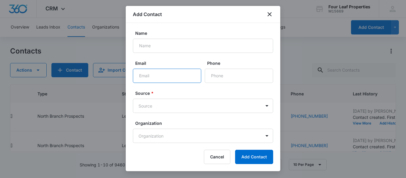
click at [146, 76] on input "Email" at bounding box center [167, 76] width 68 height 14
paste input "[EMAIL_ADDRESS][DOMAIN_NAME]"
type input "[EMAIL_ADDRESS][DOMAIN_NAME]"
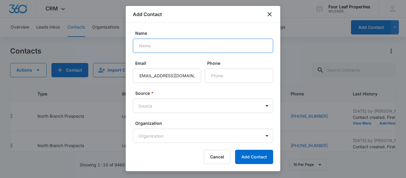
drag, startPoint x: 149, startPoint y: 45, endPoint x: 160, endPoint y: 54, distance: 14.0
click at [149, 45] on input "Name" at bounding box center [203, 46] width 140 height 14
paste input "[PERSON_NAME]"
type input "[PERSON_NAME]"
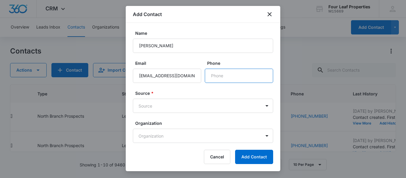
click at [222, 76] on input "Phone" at bounding box center [239, 76] width 68 height 14
paste input "[PHONE_NUMBER]"
type input "[PHONE_NUMBER]"
click at [154, 104] on body "CRM Apps Reputation Websites Forms CRM Email Social Shop Payments POS Content A…" at bounding box center [203, 89] width 406 height 178
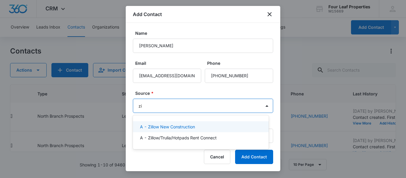
type input "zil"
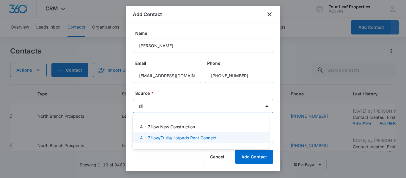
click at [192, 138] on p "A - Zillow/Trulia/Hotpads Rent Connect" at bounding box center [178, 138] width 77 height 6
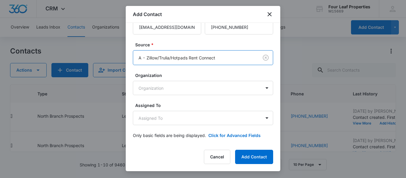
scroll to position [50, 0]
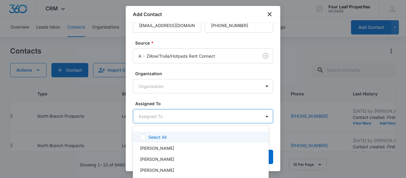
click at [161, 118] on body "CRM Apps Reputation Websites Forms CRM Email Social Shop Payments POS Content A…" at bounding box center [203, 89] width 406 height 178
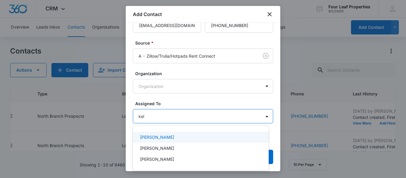
type input "[PERSON_NAME]"
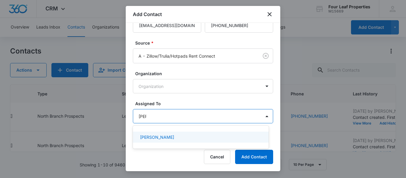
click at [163, 137] on p "[PERSON_NAME]" at bounding box center [157, 137] width 34 height 6
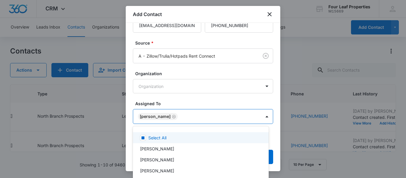
click at [187, 97] on div at bounding box center [203, 89] width 406 height 178
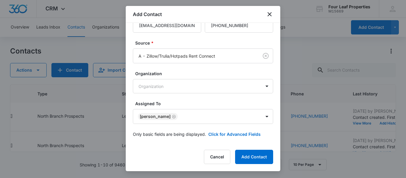
scroll to position [51, 0]
click at [225, 133] on button "Click for Advanced Fields" at bounding box center [235, 134] width 52 height 6
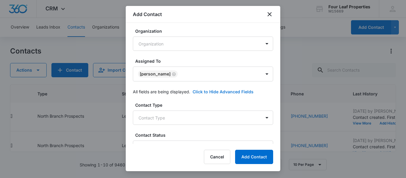
scroll to position [110, 0]
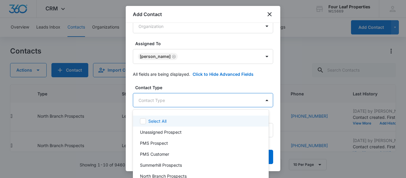
click at [166, 101] on body "CRM Apps Reputation Websites Forms CRM Email Social Shop Payments POS Content A…" at bounding box center [203, 89] width 406 height 178
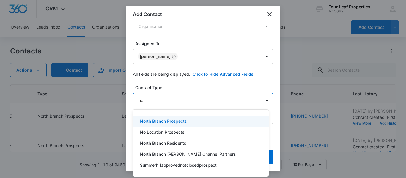
type input "nor"
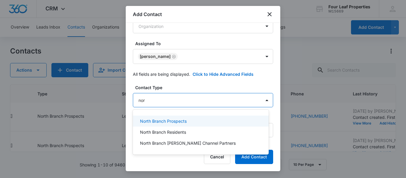
click at [169, 123] on p "North Branch Prospects" at bounding box center [163, 121] width 47 height 6
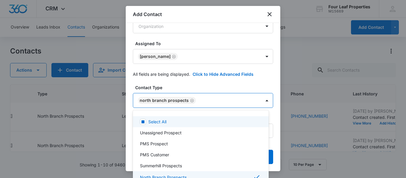
click at [188, 83] on div at bounding box center [203, 89] width 406 height 178
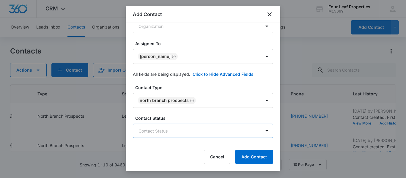
click at [171, 134] on body "CRM Apps Reputation Websites Forms CRM Email Social Shop Payments POS Content A…" at bounding box center [203, 89] width 406 height 178
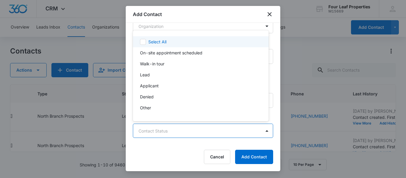
scroll to position [9, 0]
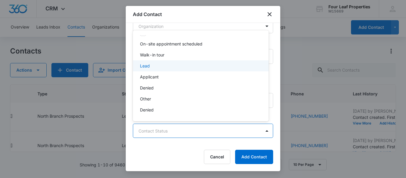
click at [146, 66] on p "Lead" at bounding box center [145, 66] width 10 height 6
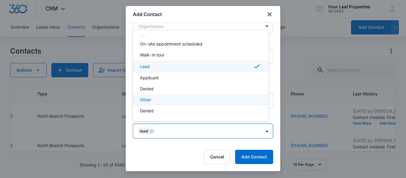
scroll to position [10, 0]
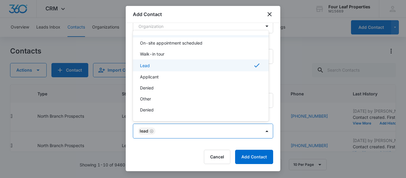
click at [198, 18] on div at bounding box center [203, 89] width 406 height 178
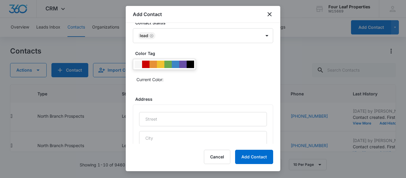
scroll to position [330, 0]
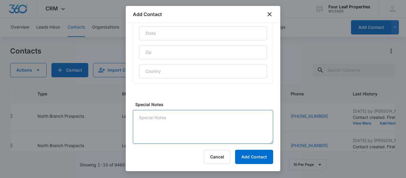
click at [159, 125] on textarea "Special Notes" at bounding box center [203, 127] width 140 height 34
type textarea "rental only"
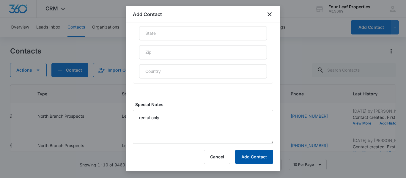
click at [261, 157] on button "Add Contact" at bounding box center [254, 157] width 38 height 14
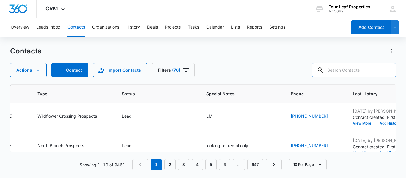
click at [340, 71] on input "text" at bounding box center [354, 70] width 84 height 14
paste input "[EMAIL_ADDRESS][DOMAIN_NAME]"
type input "[EMAIL_ADDRESS][DOMAIN_NAME]"
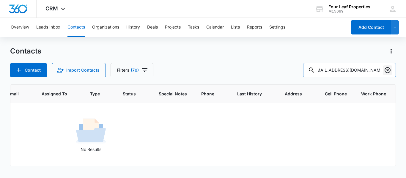
scroll to position [0, 0]
click at [388, 70] on icon "Clear" at bounding box center [388, 70] width 6 height 6
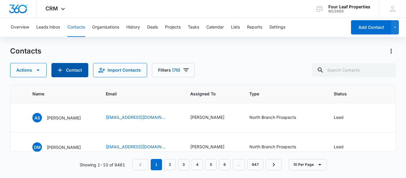
click at [73, 71] on button "Contact" at bounding box center [69, 70] width 37 height 14
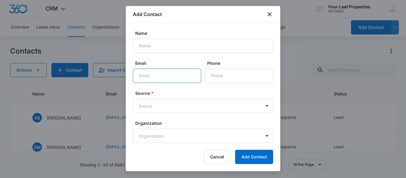
click at [143, 74] on input "Email" at bounding box center [167, 76] width 68 height 14
paste input "[EMAIL_ADDRESS][DOMAIN_NAME]"
type input "[EMAIL_ADDRESS][DOMAIN_NAME]"
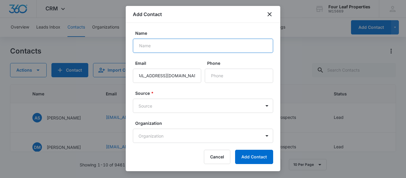
click at [143, 41] on input "Name" at bounding box center [203, 46] width 140 height 14
paste input "[PERSON_NAME]"
type input "[PERSON_NAME]"
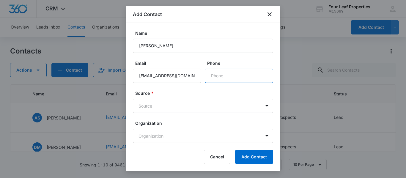
drag, startPoint x: 220, startPoint y: 78, endPoint x: 218, endPoint y: 76, distance: 3.1
click at [220, 78] on input "Phone" at bounding box center [239, 76] width 68 height 14
paste input "[PHONE_NUMBER]"
type input "[PHONE_NUMBER]"
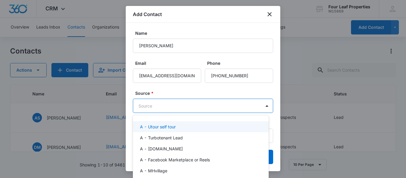
click at [178, 108] on body "CRM Apps Reputation Websites Forms CRM Email Social Shop Payments POS Content A…" at bounding box center [203, 89] width 406 height 178
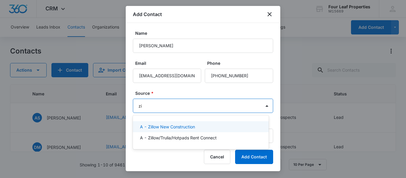
type input "zil"
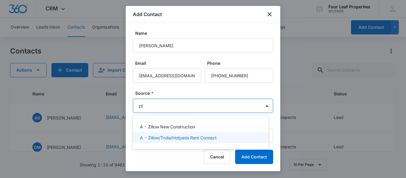
click at [170, 136] on p "A - Zillow/Trulia/Hotpads Rent Connect" at bounding box center [178, 138] width 77 height 6
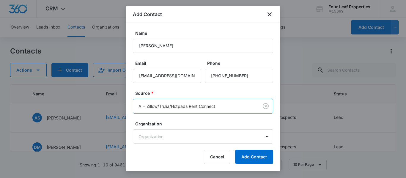
click at [178, 87] on form "Name [PERSON_NAME] Email [EMAIL_ADDRESS][DOMAIN_NAME] Phone Source * option A -…" at bounding box center [203, 112] width 140 height 164
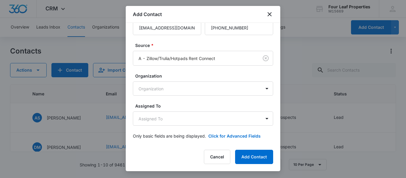
scroll to position [50, 0]
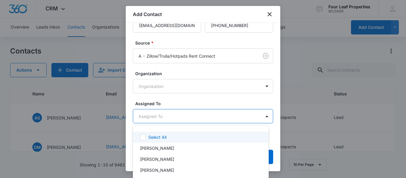
click at [165, 115] on body "CRM Apps Reputation Websites Forms CRM Email Social Shop Payments POS Content A…" at bounding box center [203, 89] width 406 height 178
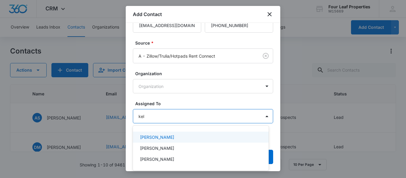
type input "[PERSON_NAME]"
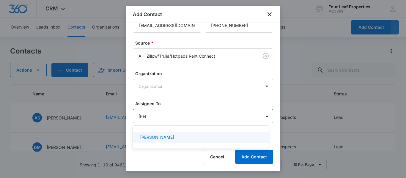
click at [164, 137] on p "[PERSON_NAME]" at bounding box center [157, 137] width 34 height 6
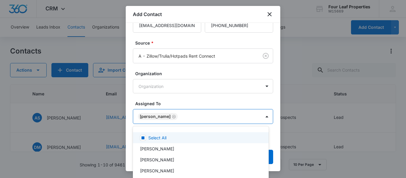
click at [190, 98] on div at bounding box center [203, 89] width 406 height 178
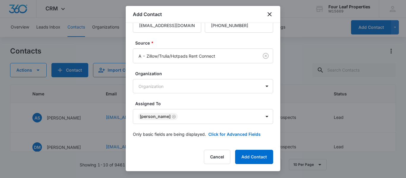
scroll to position [51, 0]
click at [220, 132] on button "Click for Advanced Fields" at bounding box center [235, 134] width 52 height 6
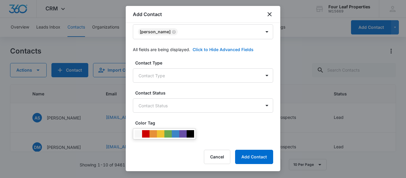
scroll to position [81, 0]
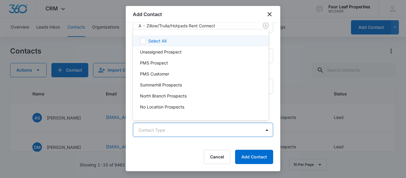
click at [164, 128] on body "CRM Apps Reputation Websites Forms CRM Email Social Shop Payments POS Content A…" at bounding box center [203, 89] width 406 height 178
type input "nor"
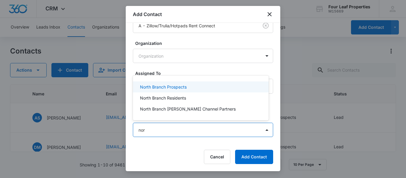
click at [169, 86] on p "North Branch Prospects" at bounding box center [163, 87] width 47 height 6
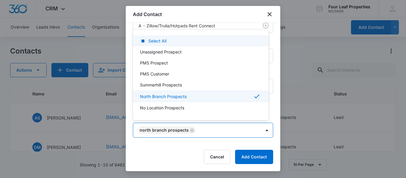
click at [198, 11] on div at bounding box center [203, 89] width 406 height 178
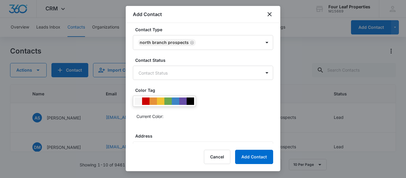
scroll to position [170, 0]
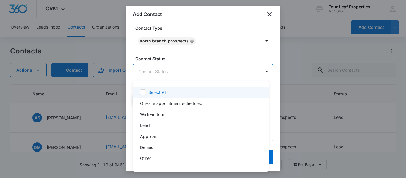
click at [159, 69] on body "CRM Apps Reputation Websites Forms CRM Email Social Shop Payments POS Content A…" at bounding box center [203, 89] width 406 height 178
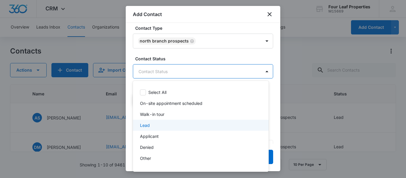
click at [153, 125] on div "Lead" at bounding box center [200, 125] width 121 height 6
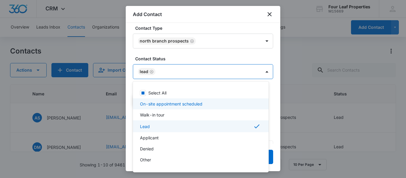
click at [189, 11] on div at bounding box center [203, 89] width 406 height 178
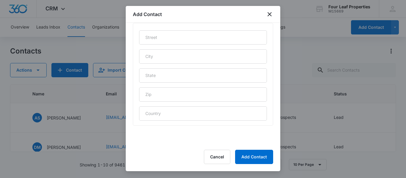
scroll to position [330, 0]
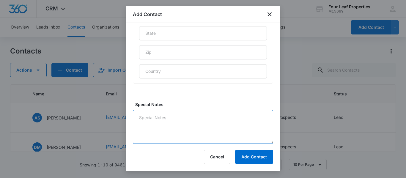
click at [154, 125] on textarea "Special Notes" at bounding box center [203, 127] width 140 height 34
type textarea "rental only"
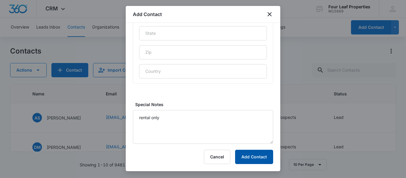
click at [256, 151] on button "Add Contact" at bounding box center [254, 157] width 38 height 14
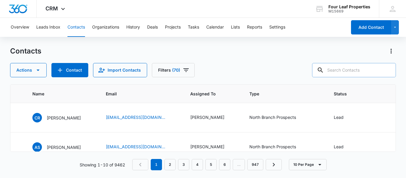
click at [341, 70] on input "text" at bounding box center [354, 70] width 84 height 14
paste input "[EMAIL_ADDRESS][DOMAIN_NAME]"
type input "[EMAIL_ADDRESS][DOMAIN_NAME]"
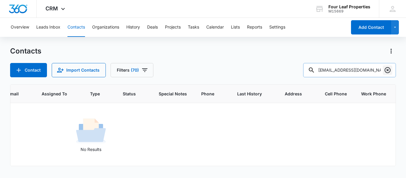
click at [388, 70] on icon "Clear" at bounding box center [388, 70] width 6 height 6
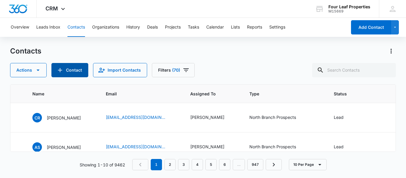
click at [72, 69] on button "Contact" at bounding box center [69, 70] width 37 height 14
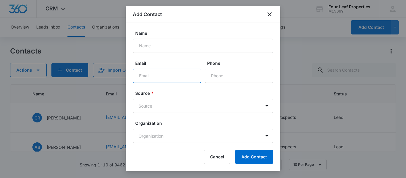
click at [144, 75] on input "Email" at bounding box center [167, 76] width 68 height 14
paste input "[EMAIL_ADDRESS][DOMAIN_NAME]"
type input "[EMAIL_ADDRESS][DOMAIN_NAME]"
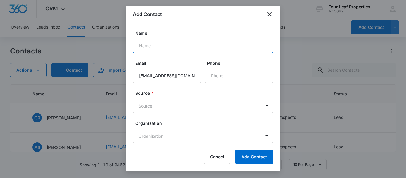
click at [147, 46] on input "Name" at bounding box center [203, 46] width 140 height 14
paste input "[PERSON_NAME]"
type input "[PERSON_NAME]"
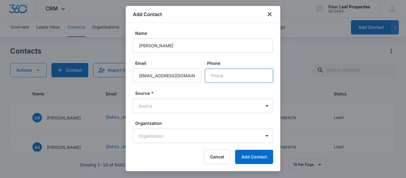
click at [223, 76] on input "Phone" at bounding box center [239, 76] width 68 height 14
paste input "[PHONE_NUMBER]"
type input "[PHONE_NUMBER]"
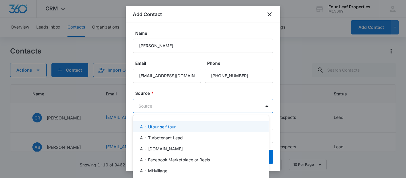
click at [161, 104] on body "CRM Apps Reputation Websites Forms CRM Email Social Shop Payments POS Content A…" at bounding box center [203, 89] width 406 height 178
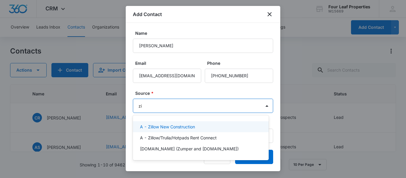
type input "zil"
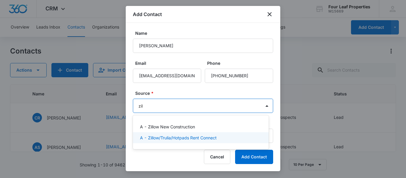
click at [159, 136] on p "A - Zillow/Trulia/Hotpads Rent Connect" at bounding box center [178, 138] width 77 height 6
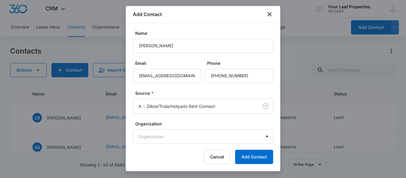
click at [181, 90] on form "Name [PERSON_NAME] Email [EMAIL_ADDRESS][DOMAIN_NAME] Phone Source * A - Zillow…" at bounding box center [203, 112] width 140 height 164
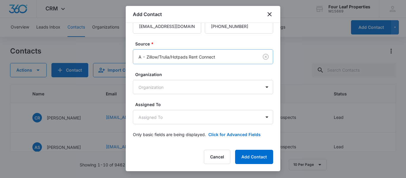
scroll to position [50, 0]
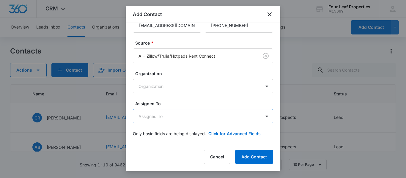
click at [165, 117] on body "CRM Apps Reputation Websites Forms CRM Email Social Shop Payments POS Content A…" at bounding box center [203, 89] width 406 height 178
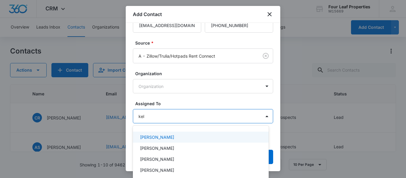
type input "[PERSON_NAME]"
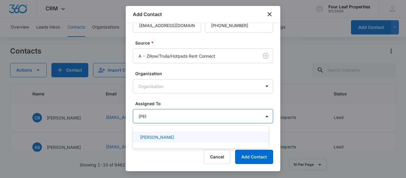
click at [165, 137] on p "[PERSON_NAME]" at bounding box center [157, 137] width 34 height 6
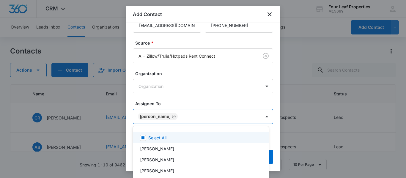
click at [177, 99] on div at bounding box center [203, 89] width 406 height 178
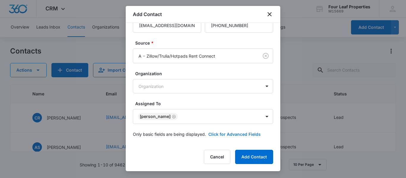
click at [219, 135] on button "Click for Advanced Fields" at bounding box center [235, 134] width 52 height 6
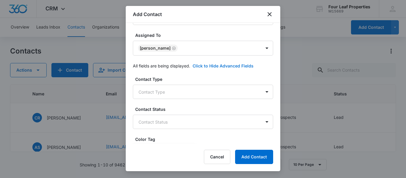
scroll to position [140, 0]
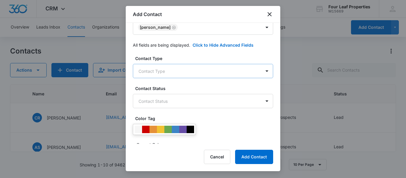
click at [155, 70] on body "CRM Apps Reputation Websites Forms CRM Email Social Shop Payments POS Content A…" at bounding box center [203, 89] width 406 height 178
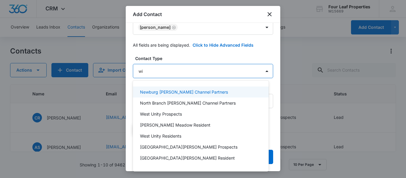
type input "wild"
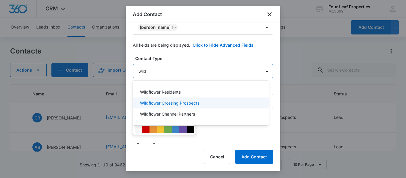
click at [174, 101] on p "Wildflower Crossing Prospects" at bounding box center [170, 103] width 60 height 6
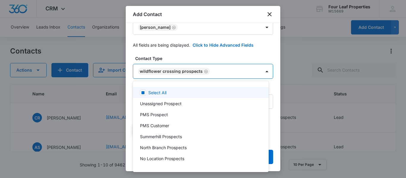
click at [204, 55] on div at bounding box center [203, 89] width 406 height 178
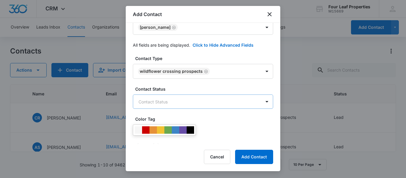
click at [167, 103] on body "CRM Apps Reputation Websites Forms CRM Email Social Shop Payments POS Content A…" at bounding box center [203, 89] width 406 height 178
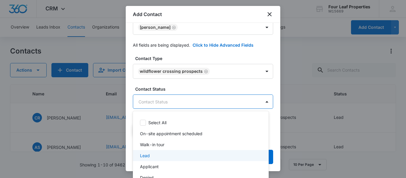
drag, startPoint x: 151, startPoint y: 156, endPoint x: 173, endPoint y: 105, distance: 55.1
click at [151, 155] on div "Lead" at bounding box center [200, 156] width 121 height 6
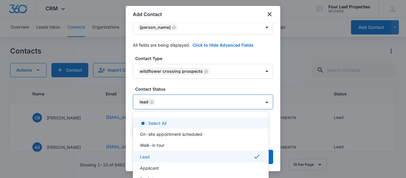
click at [190, 53] on div at bounding box center [203, 89] width 406 height 178
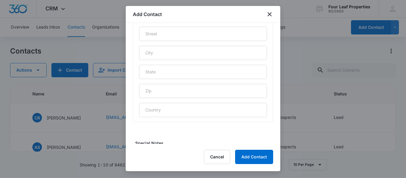
scroll to position [330, 0]
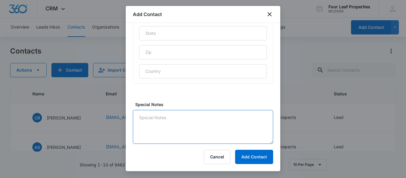
click at [143, 120] on textarea "Special Notes" at bounding box center [203, 127] width 140 height 34
type textarea "LM $51K income"
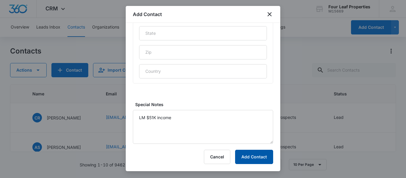
click at [251, 159] on button "Add Contact" at bounding box center [254, 157] width 38 height 14
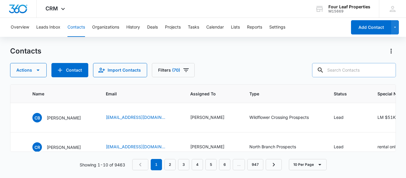
click at [340, 69] on input "text" at bounding box center [354, 70] width 84 height 14
paste input "[EMAIL_ADDRESS][DOMAIN_NAME]"
type input "[EMAIL_ADDRESS][DOMAIN_NAME]"
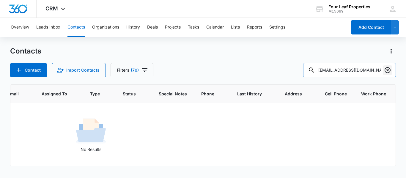
click at [387, 68] on icon "Clear" at bounding box center [387, 70] width 7 height 7
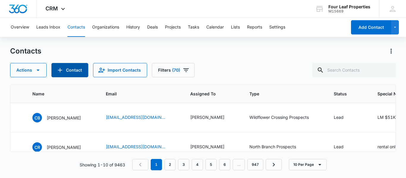
click at [75, 70] on button "Contact" at bounding box center [69, 70] width 37 height 14
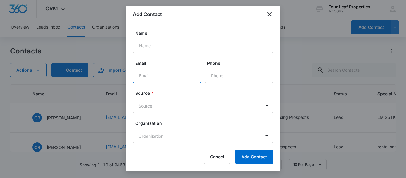
click at [144, 73] on input "Email" at bounding box center [167, 76] width 68 height 14
paste input "[EMAIL_ADDRESS][DOMAIN_NAME]"
type input "[EMAIL_ADDRESS][DOMAIN_NAME]"
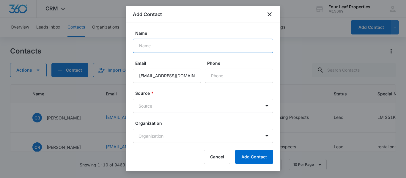
click at [154, 49] on input "Name" at bounding box center [203, 46] width 140 height 14
paste input "[PERSON_NAME]"
click at [154, 47] on input "[PERSON_NAME]" at bounding box center [203, 46] width 140 height 14
type input "[PERSON_NAME]"
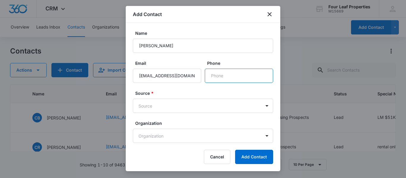
click at [227, 78] on input "Phone" at bounding box center [239, 76] width 68 height 14
paste input "[PHONE_NUMBER]"
type input "[PHONE_NUMBER]"
click at [190, 108] on body "CRM Apps Reputation Websites Forms CRM Email Social Shop Payments POS Content A…" at bounding box center [203, 89] width 406 height 178
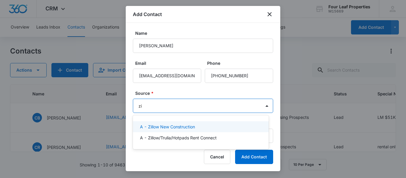
type input "zil"
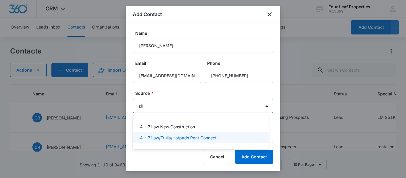
click at [191, 138] on p "A - Zillow/Trulia/Hotpads Rent Connect" at bounding box center [178, 138] width 77 height 6
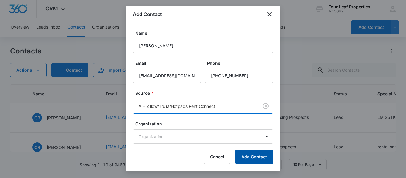
click at [261, 159] on button "Add Contact" at bounding box center [254, 157] width 38 height 14
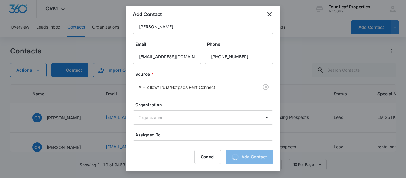
scroll to position [50, 0]
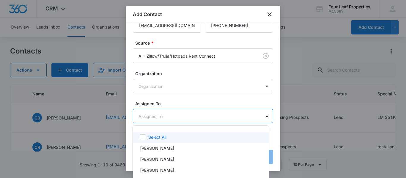
click at [161, 117] on body "CRM Apps Reputation Websites Forms CRM Email Social Shop Payments POS Content A…" at bounding box center [203, 89] width 406 height 178
type input "[PERSON_NAME]"
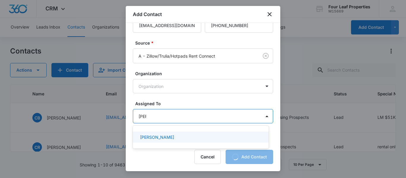
click at [164, 137] on p "[PERSON_NAME]" at bounding box center [157, 137] width 34 height 6
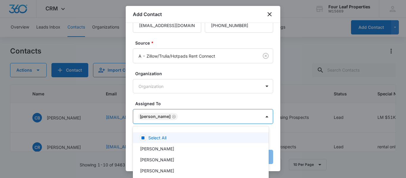
click at [184, 99] on div at bounding box center [203, 89] width 406 height 178
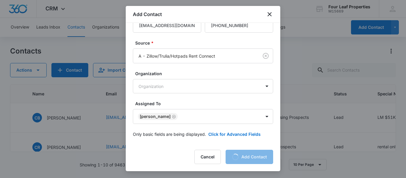
scroll to position [51, 0]
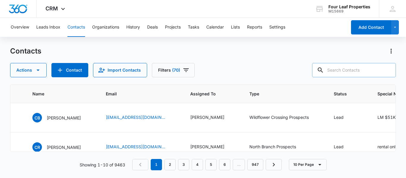
click at [343, 71] on input "text" at bounding box center [354, 70] width 84 height 14
paste input "517.617.6672"
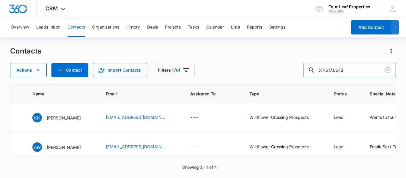
drag, startPoint x: 353, startPoint y: 69, endPoint x: 259, endPoint y: 65, distance: 94.1
click at [259, 66] on div "Actions Contact Import Contacts Filters [PHONE_NUMBER]" at bounding box center [203, 70] width 386 height 14
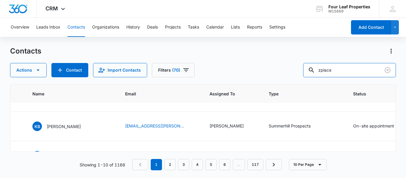
scroll to position [208, 224]
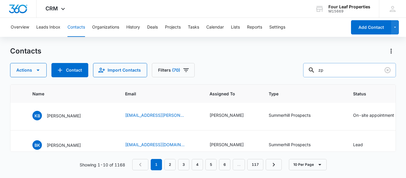
type input "z"
click at [338, 71] on input "text" at bounding box center [354, 70] width 84 height 14
paste input "[EMAIL_ADDRESS][DOMAIN_NAME]"
type input "[EMAIL_ADDRESS][DOMAIN_NAME]"
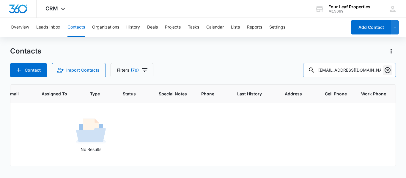
click at [388, 69] on icon "Clear" at bounding box center [387, 70] width 7 height 7
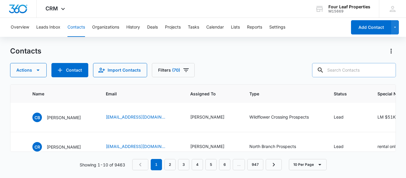
scroll to position [208, 224]
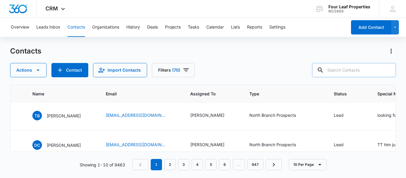
click at [340, 71] on input "text" at bounding box center [354, 70] width 84 height 14
paste input "[PERSON_NAME][EMAIL_ADDRESS][PERSON_NAME][DOMAIN_NAME]"
type input "[PERSON_NAME][EMAIL_ADDRESS][PERSON_NAME][DOMAIN_NAME]"
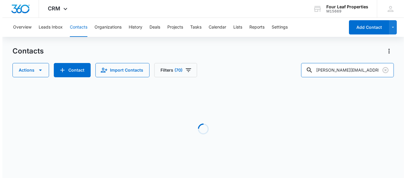
scroll to position [0, 224]
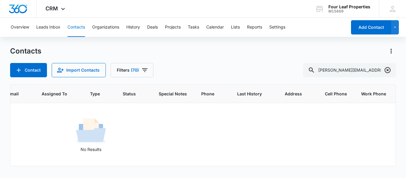
click at [387, 70] on icon "Clear" at bounding box center [387, 70] width 7 height 7
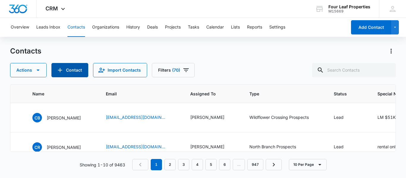
click at [74, 68] on button "Contact" at bounding box center [69, 70] width 37 height 14
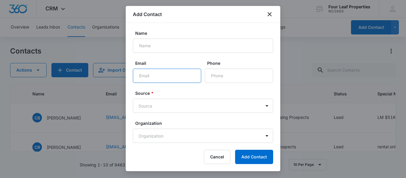
click at [143, 74] on input "Email" at bounding box center [167, 76] width 68 height 14
paste input "[PERSON_NAME][EMAIL_ADDRESS][PERSON_NAME][DOMAIN_NAME]"
type input "[PERSON_NAME][EMAIL_ADDRESS][PERSON_NAME][DOMAIN_NAME]"
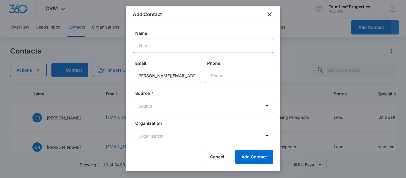
click at [150, 47] on input "Name" at bounding box center [203, 46] width 140 height 14
type input "[PERSON_NAME]"
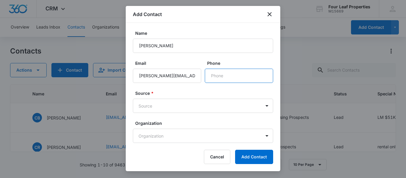
click at [223, 75] on input "Phone" at bounding box center [239, 76] width 68 height 14
paste input "[PHONE_NUMBER]"
type input "[PHONE_NUMBER]"
click at [170, 108] on body "CRM Apps Reputation Websites Forms CRM Email Social Shop Payments POS Content A…" at bounding box center [203, 89] width 406 height 178
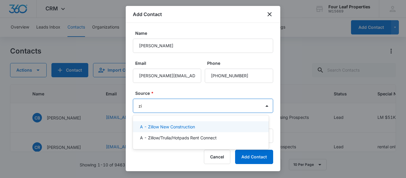
type input "zil"
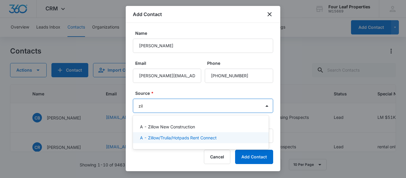
click at [176, 138] on p "A - Zillow/Trulia/Hotpads Rent Connect" at bounding box center [178, 138] width 77 height 6
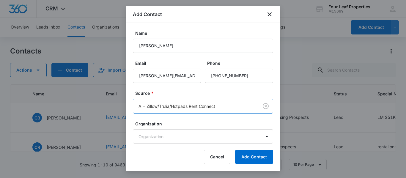
scroll to position [50, 0]
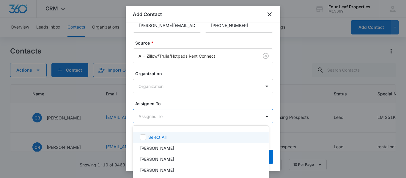
click at [167, 115] on body "CRM Apps Reputation Websites Forms CRM Email Social Shop Payments POS Content A…" at bounding box center [203, 89] width 406 height 178
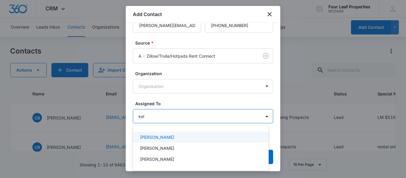
type input "[PERSON_NAME]"
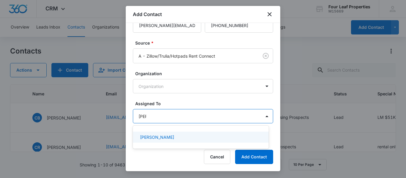
click at [161, 138] on p "[PERSON_NAME]" at bounding box center [157, 137] width 34 height 6
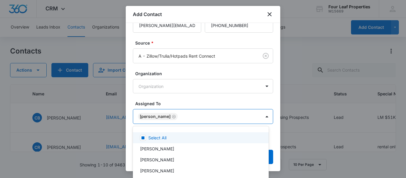
click at [175, 96] on div at bounding box center [203, 89] width 406 height 178
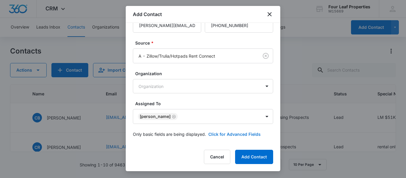
click at [230, 134] on button "Click for Advanced Fields" at bounding box center [235, 134] width 52 height 6
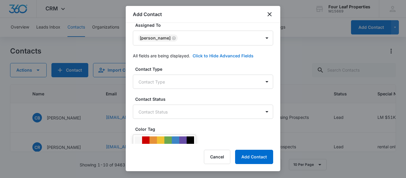
scroll to position [140, 0]
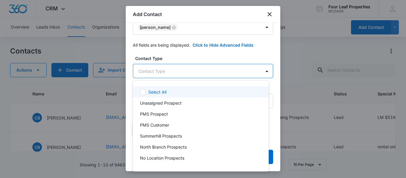
click at [160, 75] on body "CRM Apps Reputation Websites Forms CRM Email Social Shop Payments POS Content A…" at bounding box center [203, 89] width 406 height 178
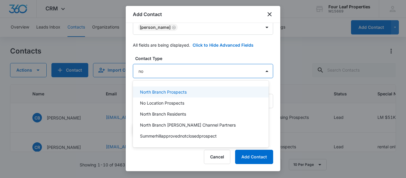
type input "nor"
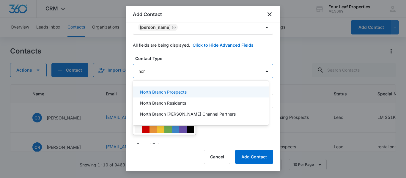
click at [161, 91] on p "North Branch Prospects" at bounding box center [163, 92] width 47 height 6
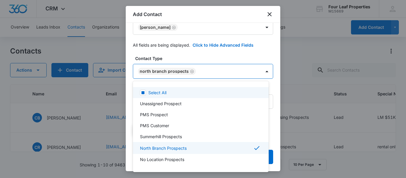
click at [179, 55] on div at bounding box center [203, 89] width 406 height 178
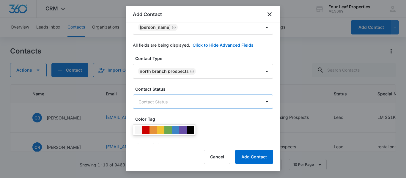
click at [169, 103] on body "CRM Apps Reputation Websites Forms CRM Email Social Shop Payments POS Content A…" at bounding box center [203, 89] width 406 height 178
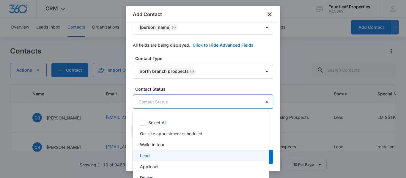
click at [152, 154] on div "Lead" at bounding box center [200, 156] width 121 height 6
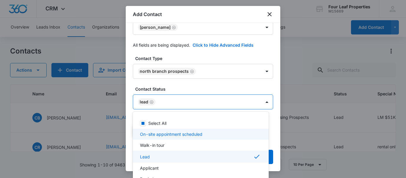
click at [172, 82] on div at bounding box center [203, 89] width 406 height 178
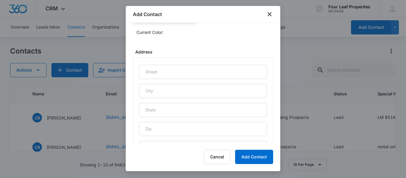
scroll to position [330, 0]
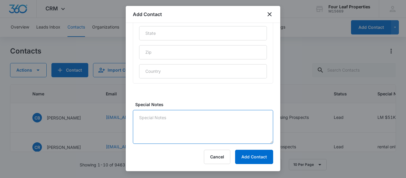
click at [160, 136] on textarea "Special Notes" at bounding box center [203, 127] width 140 height 34
type textarea "rental only"
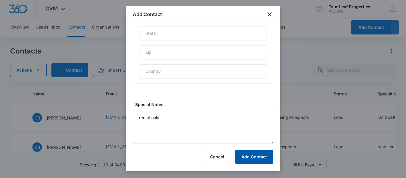
click at [257, 160] on button "Add Contact" at bounding box center [254, 157] width 38 height 14
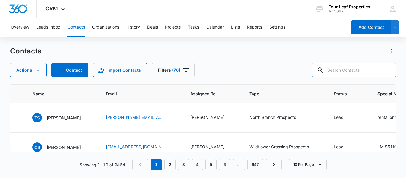
click at [336, 71] on input "text" at bounding box center [354, 70] width 84 height 14
paste input "[EMAIL_ADDRESS][DOMAIN_NAME]"
type input "[EMAIL_ADDRESS][DOMAIN_NAME]"
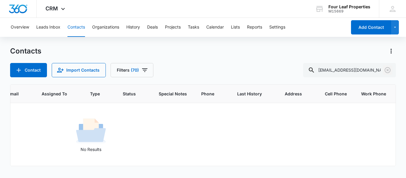
drag, startPoint x: 389, startPoint y: 72, endPoint x: 153, endPoint y: 87, distance: 235.8
click at [387, 71] on icon "Clear" at bounding box center [387, 70] width 7 height 7
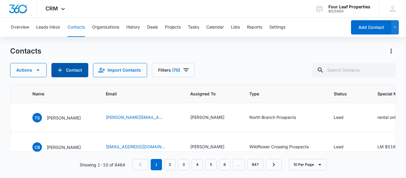
click at [69, 71] on button "Contact" at bounding box center [69, 70] width 37 height 14
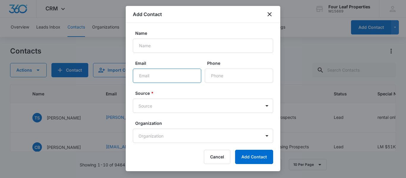
click at [142, 74] on input "Email" at bounding box center [167, 76] width 68 height 14
paste input "[EMAIL_ADDRESS][DOMAIN_NAME]"
type input "[EMAIL_ADDRESS][DOMAIN_NAME]"
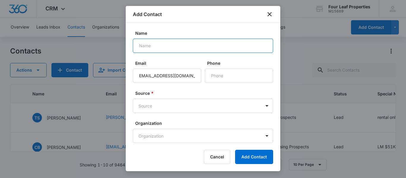
click at [156, 45] on input "Name" at bounding box center [203, 46] width 140 height 14
type input "[PERSON_NAME]"
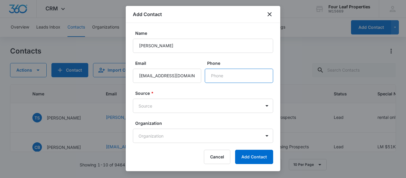
click at [219, 74] on input "Phone" at bounding box center [239, 76] width 68 height 14
paste input "[PHONE_NUMBER]"
type input "[PHONE_NUMBER]"
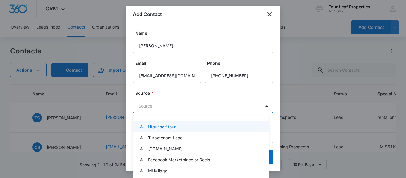
click at [188, 104] on body "CRM Apps Reputation Websites Forms CRM Email Social Shop Payments POS Content A…" at bounding box center [203, 89] width 406 height 178
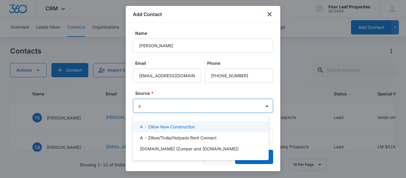
type input "zi"
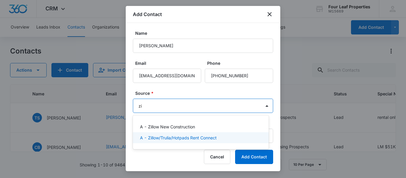
click at [180, 139] on p "A - Zillow/Trulia/Hotpads Rent Connect" at bounding box center [178, 138] width 77 height 6
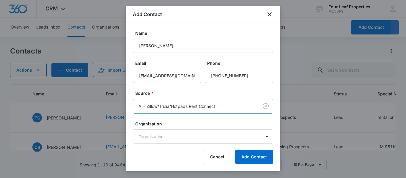
scroll to position [50, 0]
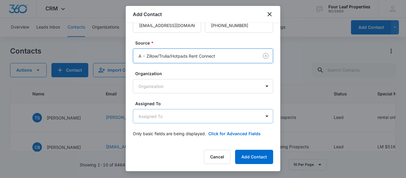
click at [157, 118] on body "CRM Apps Reputation Websites Forms CRM Email Social Shop Payments POS Content A…" at bounding box center [203, 89] width 406 height 178
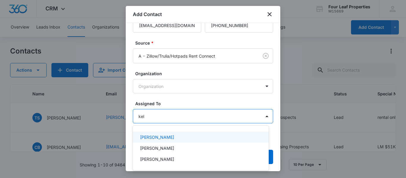
type input "[PERSON_NAME]"
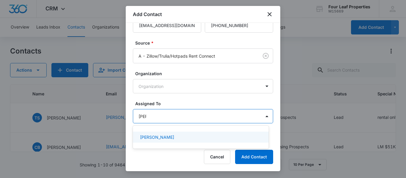
click at [157, 137] on p "[PERSON_NAME]" at bounding box center [157, 137] width 34 height 6
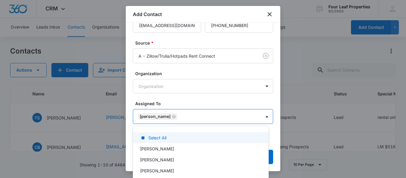
click at [178, 101] on div at bounding box center [203, 89] width 406 height 178
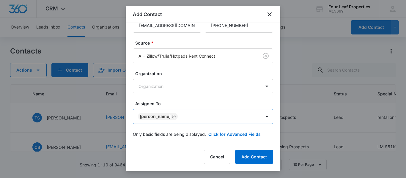
scroll to position [51, 0]
click at [219, 133] on button "Click for Advanced Fields" at bounding box center [235, 134] width 52 height 6
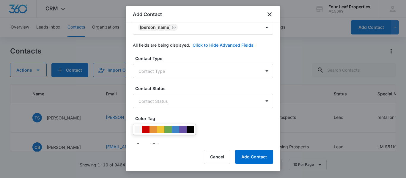
scroll to position [140, 0]
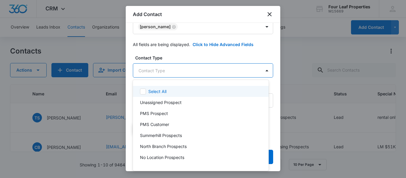
click at [150, 71] on body "CRM Apps Reputation Websites Forms CRM Email Social Shop Payments POS Content A…" at bounding box center [203, 89] width 406 height 178
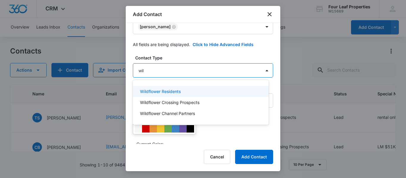
type input "wild"
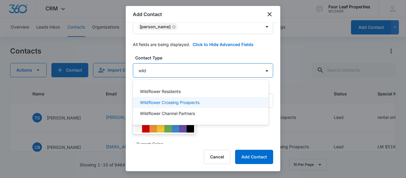
click at [170, 104] on p "Wildflower Crossing Prospects" at bounding box center [170, 102] width 60 height 6
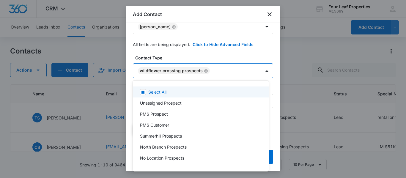
click at [198, 53] on div at bounding box center [203, 89] width 406 height 178
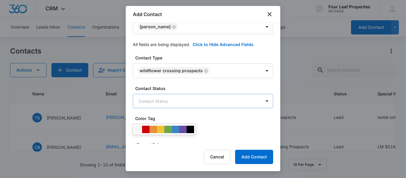
click at [177, 107] on body "CRM Apps Reputation Websites Forms CRM Email Social Shop Payments POS Content A…" at bounding box center [203, 89] width 406 height 178
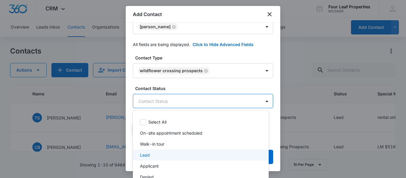
drag, startPoint x: 156, startPoint y: 153, endPoint x: 170, endPoint y: 91, distance: 63.9
click at [156, 153] on div "Lead" at bounding box center [200, 155] width 121 height 6
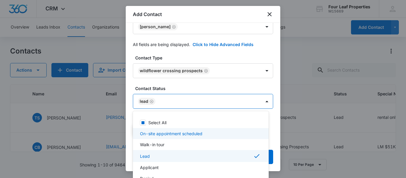
click at [188, 53] on div at bounding box center [203, 89] width 406 height 178
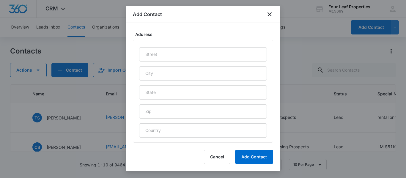
scroll to position [330, 0]
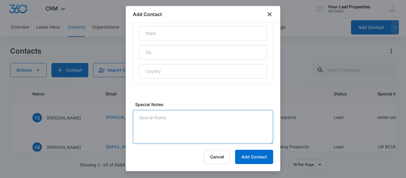
drag, startPoint x: 159, startPoint y: 118, endPoint x: 166, endPoint y: 120, distance: 7.0
click at [164, 120] on textarea "Special Notes" at bounding box center [203, 127] width 140 height 34
type textarea "LM"
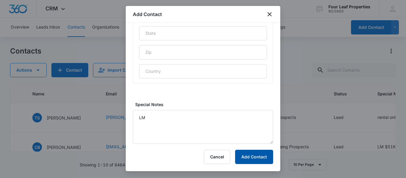
click at [256, 154] on button "Add Contact" at bounding box center [254, 157] width 38 height 14
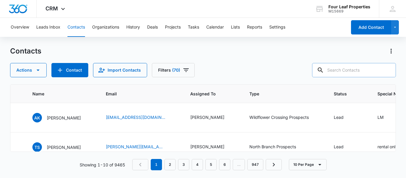
click at [335, 67] on input "text" at bounding box center [354, 70] width 84 height 14
paste input "[EMAIL_ADDRESS][DOMAIN_NAME]"
type input "[EMAIL_ADDRESS][DOMAIN_NAME]"
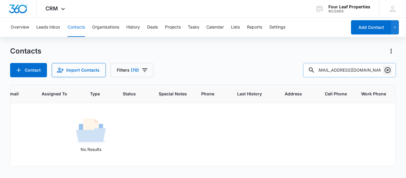
scroll to position [0, 0]
click at [384, 69] on button "Clear" at bounding box center [388, 70] width 10 height 10
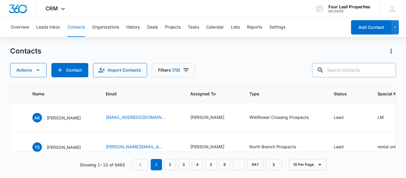
click at [389, 69] on div at bounding box center [388, 70] width 10 height 14
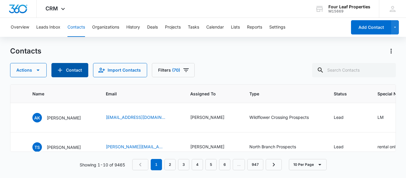
click at [78, 69] on button "Contact" at bounding box center [69, 70] width 37 height 14
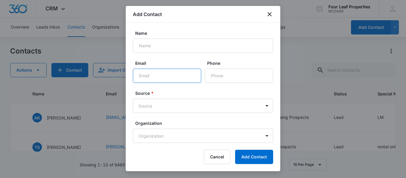
click at [145, 76] on input "Email" at bounding box center [167, 76] width 68 height 14
paste input "[EMAIL_ADDRESS][DOMAIN_NAME]"
type input "[EMAIL_ADDRESS][DOMAIN_NAME]"
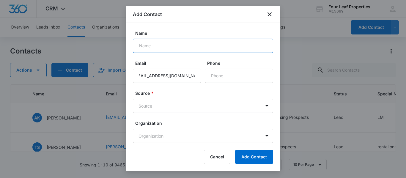
drag, startPoint x: 150, startPoint y: 45, endPoint x: 154, endPoint y: 45, distance: 3.9
click at [150, 45] on input "Name" at bounding box center [203, 46] width 140 height 14
type input "[PERSON_NAME]"
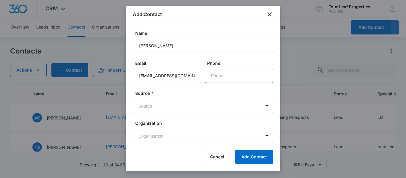
click at [215, 76] on input "Phone" at bounding box center [239, 76] width 68 height 14
paste input "[PHONE_NUMBER]"
type input "[PHONE_NUMBER]"
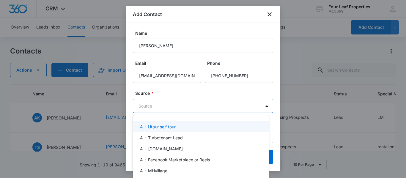
click at [175, 105] on body "CRM Apps Reputation Websites Forms CRM Email Social Shop Payments POS Content A…" at bounding box center [203, 89] width 406 height 178
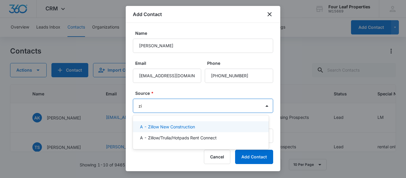
type input "zil"
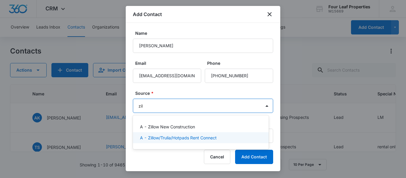
click at [178, 139] on p "A - Zillow/Trulia/Hotpads Rent Connect" at bounding box center [178, 138] width 77 height 6
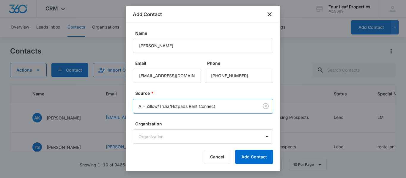
click at [191, 93] on label "Source *" at bounding box center [205, 93] width 140 height 6
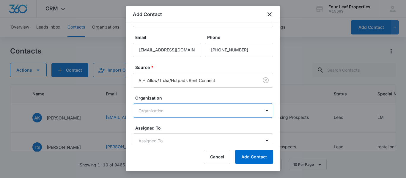
scroll to position [50, 0]
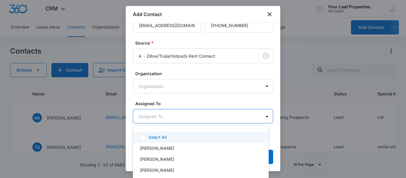
click at [162, 115] on body "CRM Apps Reputation Websites Forms CRM Email Social Shop Payments POS Content A…" at bounding box center [203, 89] width 406 height 178
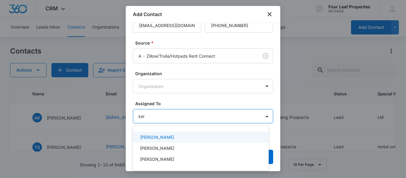
type input "[PERSON_NAME]"
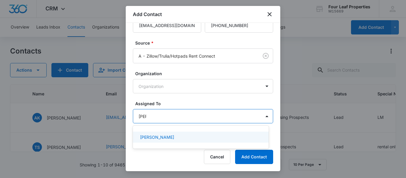
click at [161, 139] on p "[PERSON_NAME]" at bounding box center [157, 137] width 34 height 6
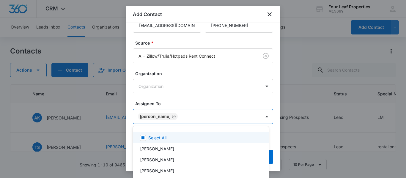
click at [182, 100] on div at bounding box center [203, 89] width 406 height 178
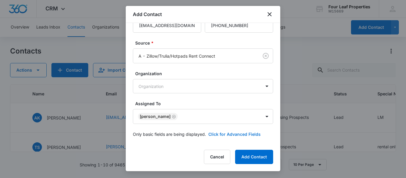
click at [218, 134] on button "Click for Advanced Fields" at bounding box center [235, 134] width 52 height 6
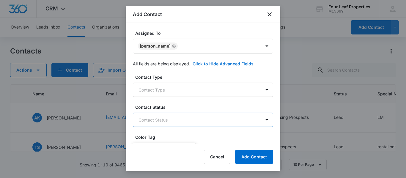
scroll to position [140, 0]
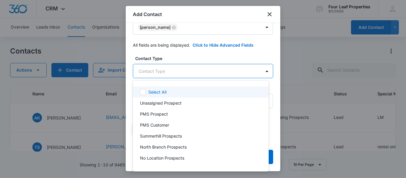
click at [157, 70] on body "CRM Apps Reputation Websites Forms CRM Email Social Shop Payments POS Content A…" at bounding box center [203, 89] width 406 height 178
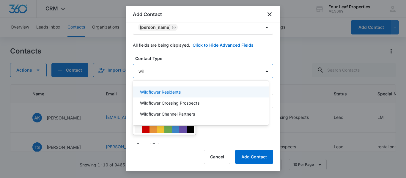
type input "wild"
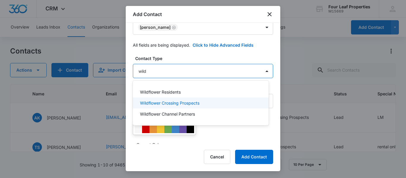
click at [175, 101] on p "Wildflower Crossing Prospects" at bounding box center [170, 103] width 60 height 6
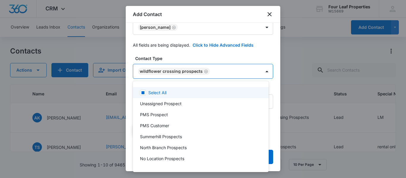
click at [186, 51] on div at bounding box center [203, 89] width 406 height 178
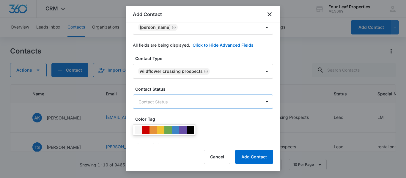
click at [178, 101] on body "CRM Apps Reputation Websites Forms CRM Email Social Shop Payments POS Content A…" at bounding box center [203, 89] width 406 height 178
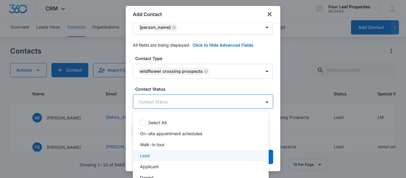
click at [153, 155] on div "Lead" at bounding box center [200, 156] width 121 height 6
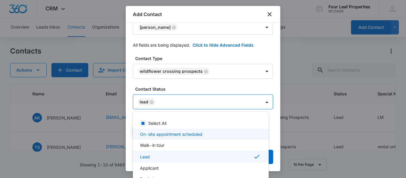
click at [197, 80] on div at bounding box center [203, 89] width 406 height 178
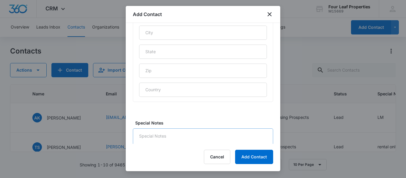
scroll to position [330, 0]
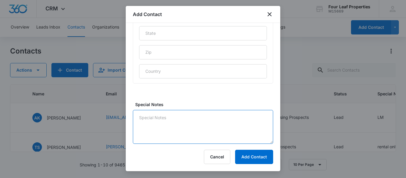
click at [156, 118] on textarea "Special Notes" at bounding box center [203, 127] width 140 height 34
type textarea "LM"
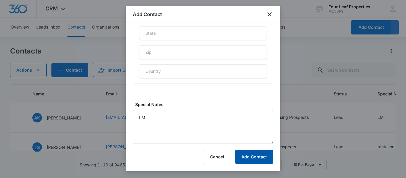
click at [248, 157] on button "Add Contact" at bounding box center [254, 157] width 38 height 14
